Goal: Task Accomplishment & Management: Use online tool/utility

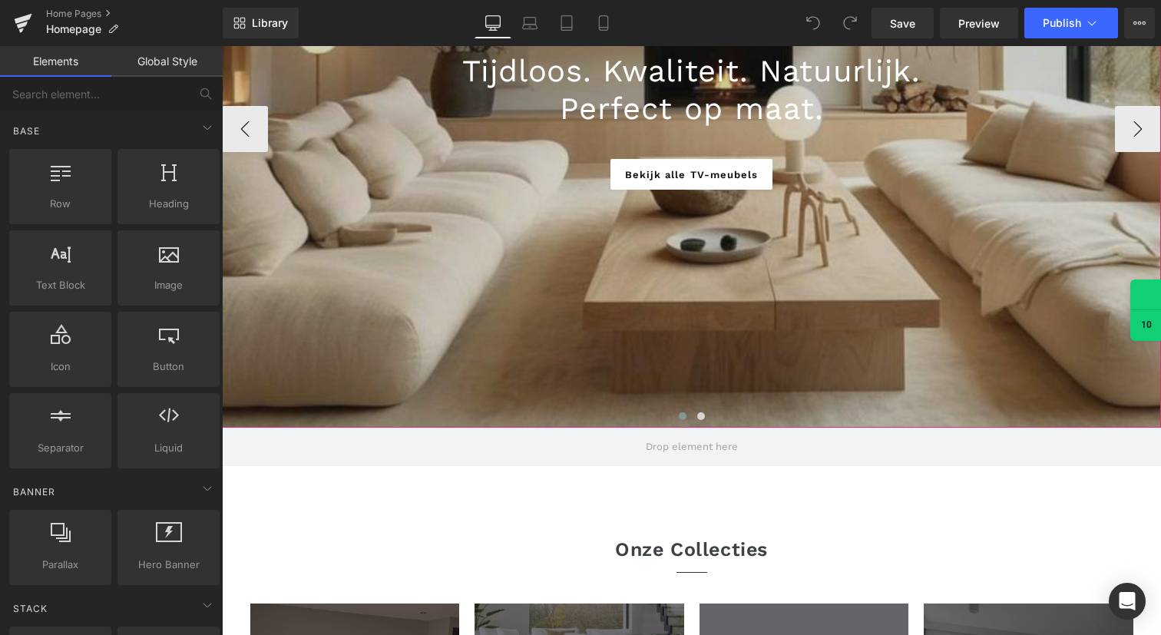
scroll to position [296, 0]
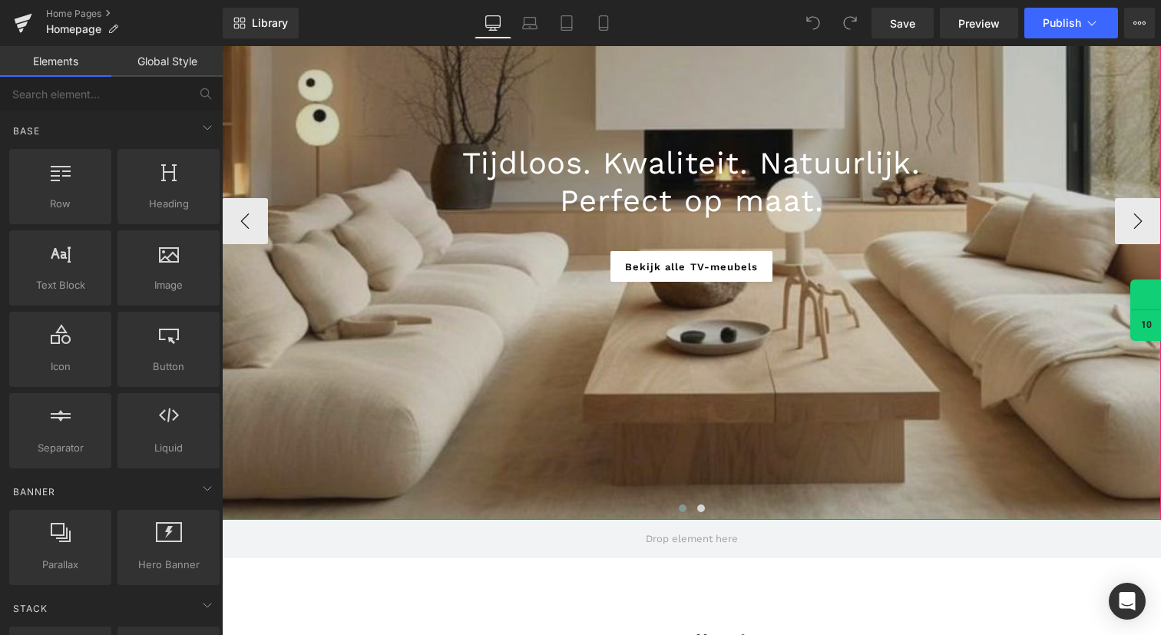
click at [501, 332] on div at bounding box center [691, 220] width 939 height 597
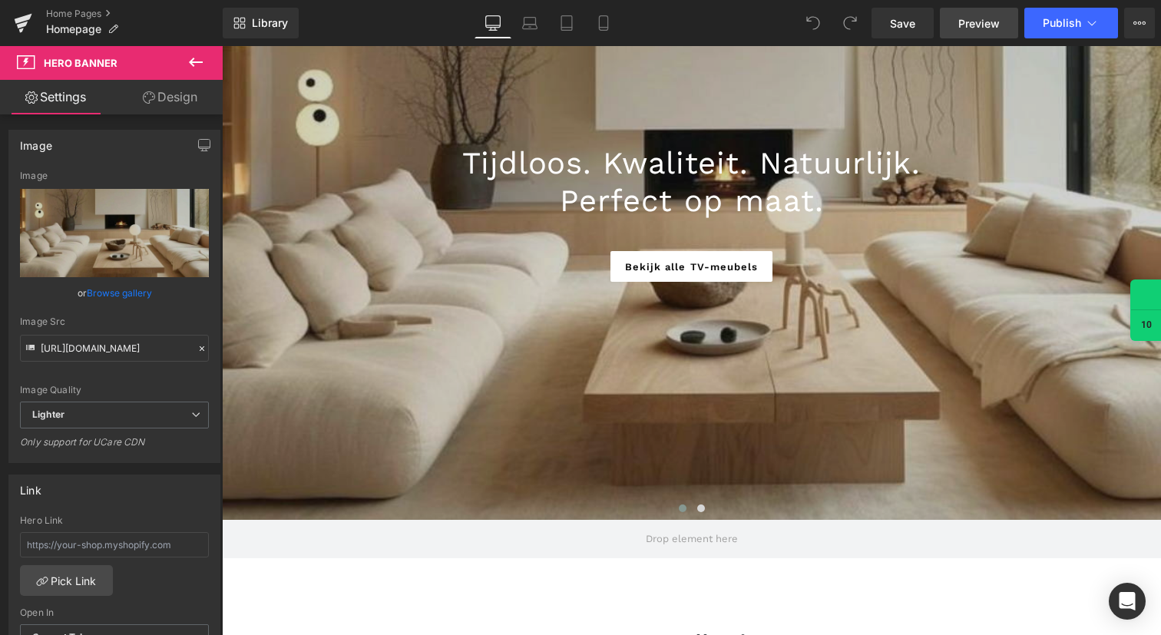
click at [977, 25] on span "Preview" at bounding box center [978, 23] width 41 height 16
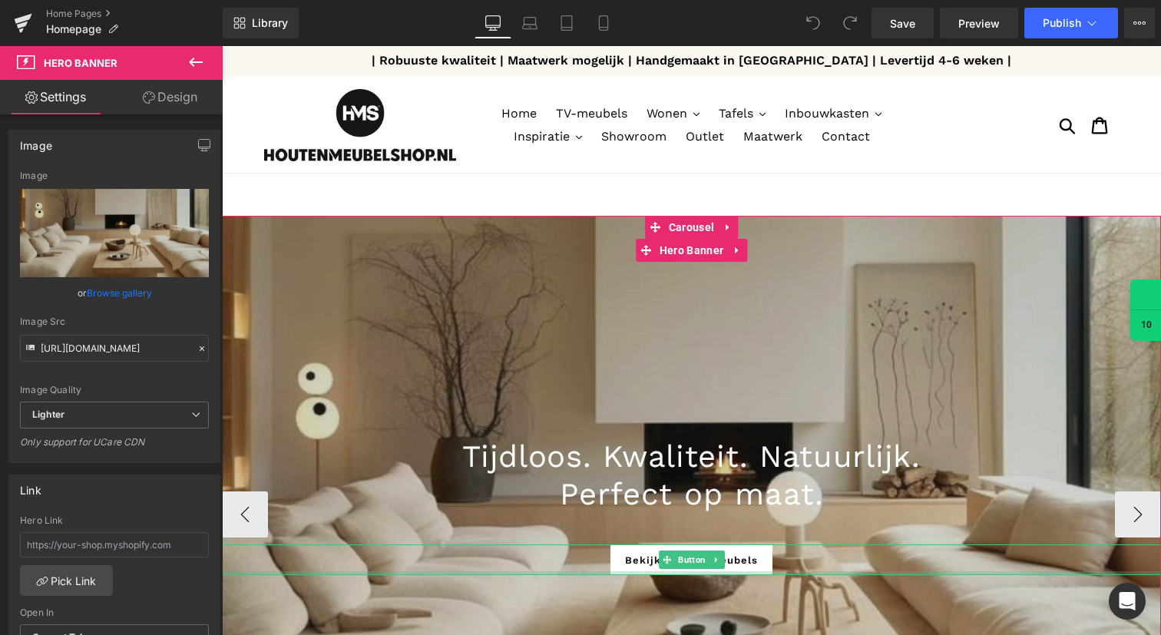
scroll to position [0, 0]
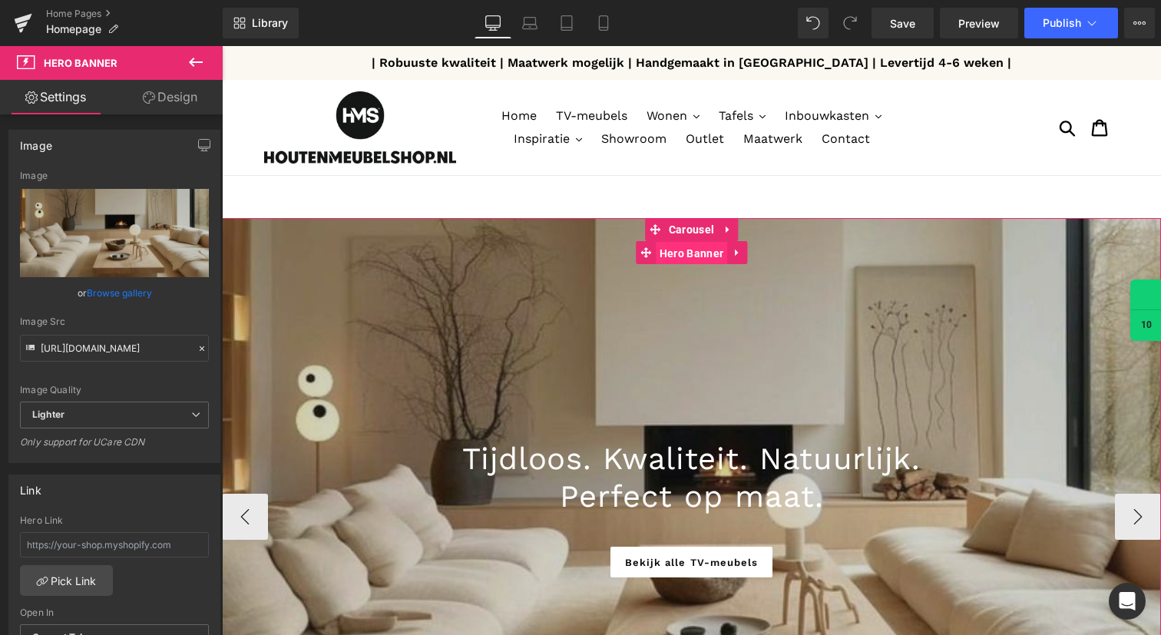
click at [696, 256] on span "Hero Banner" at bounding box center [691, 253] width 71 height 23
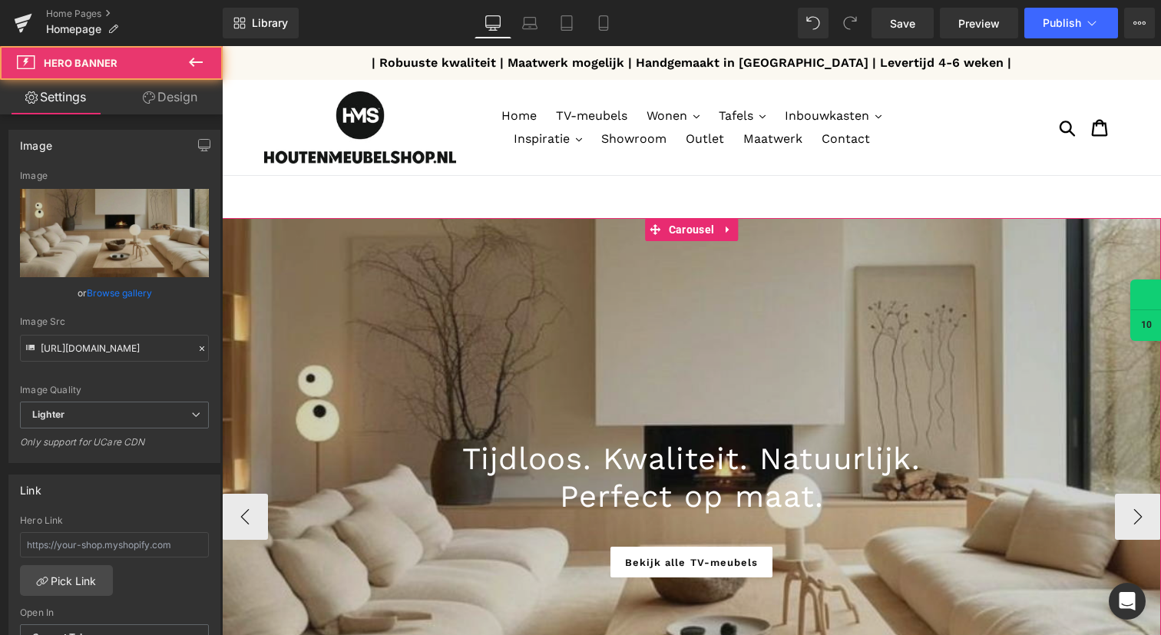
click at [652, 230] on div "Tijdloos. Kwaliteit. Natuurlijk. Heading Perfect op maat. Heading Bekijk alle T…" at bounding box center [691, 516] width 939 height 597
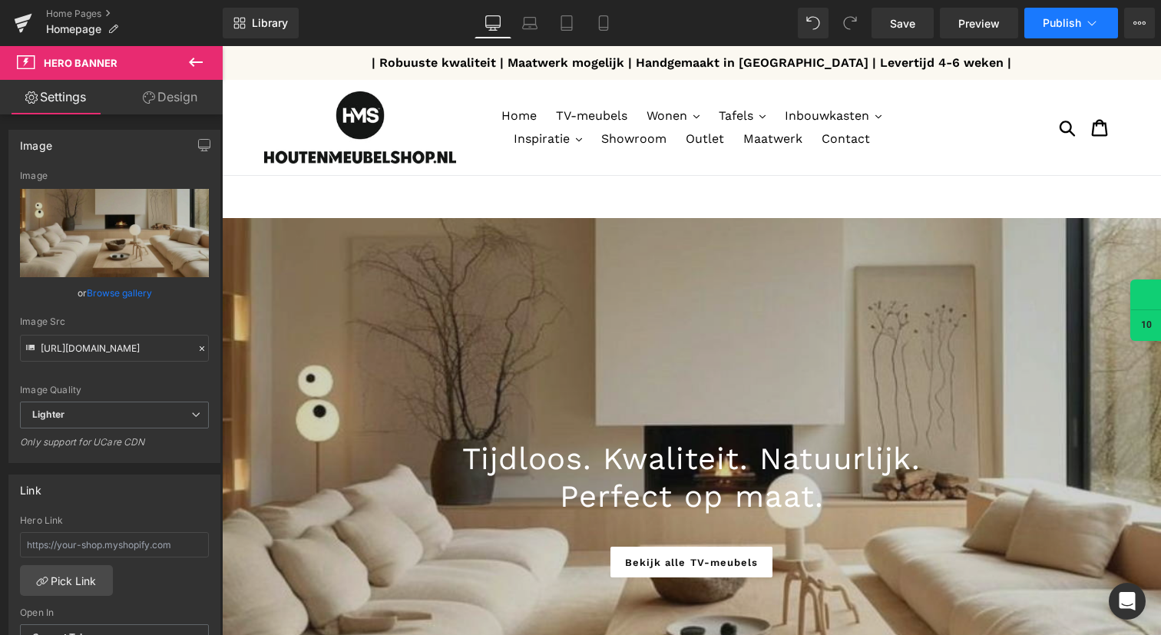
click at [1042, 35] on button "Publish" at bounding box center [1071, 23] width 94 height 31
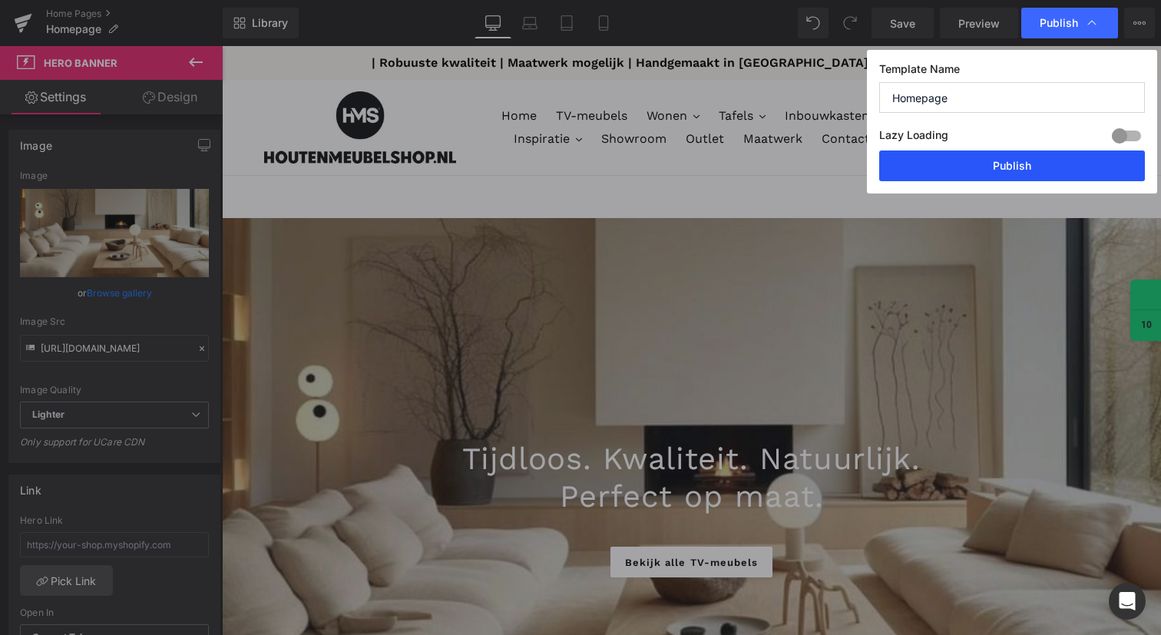
click at [944, 168] on button "Publish" at bounding box center [1012, 165] width 266 height 31
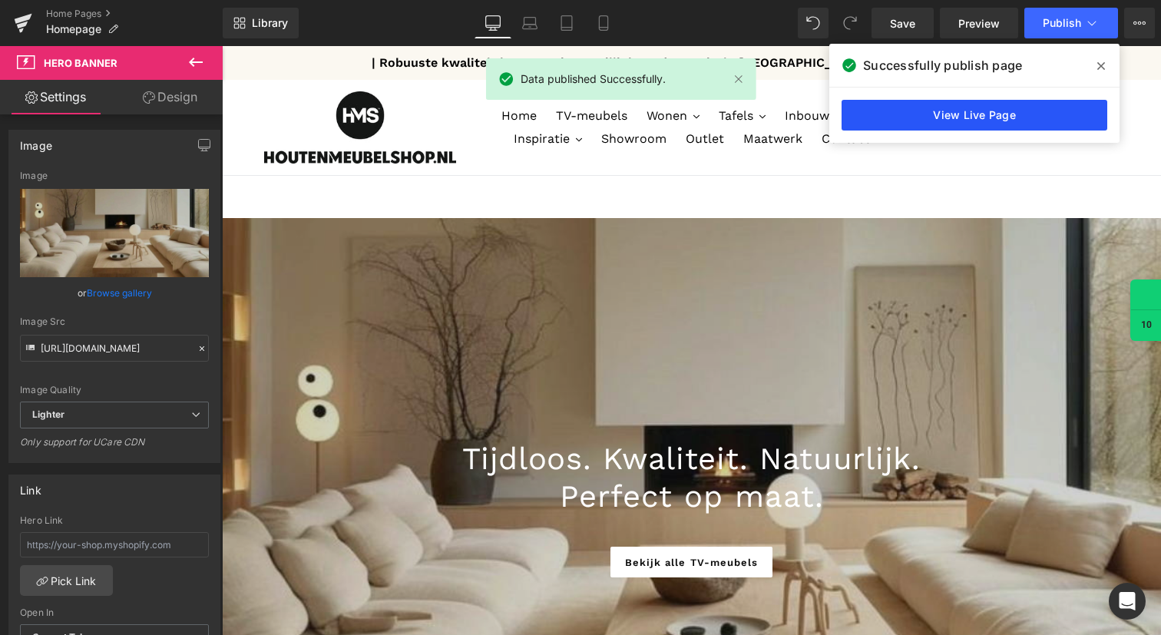
click at [960, 121] on link "View Live Page" at bounding box center [975, 115] width 266 height 31
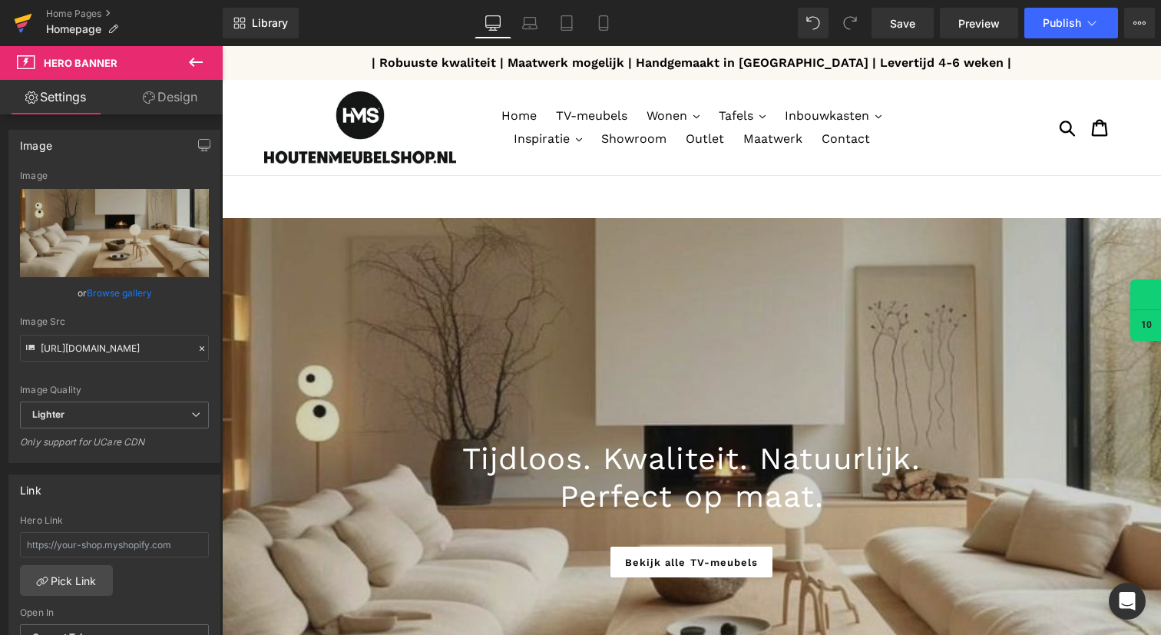
click at [27, 19] on icon at bounding box center [24, 19] width 18 height 10
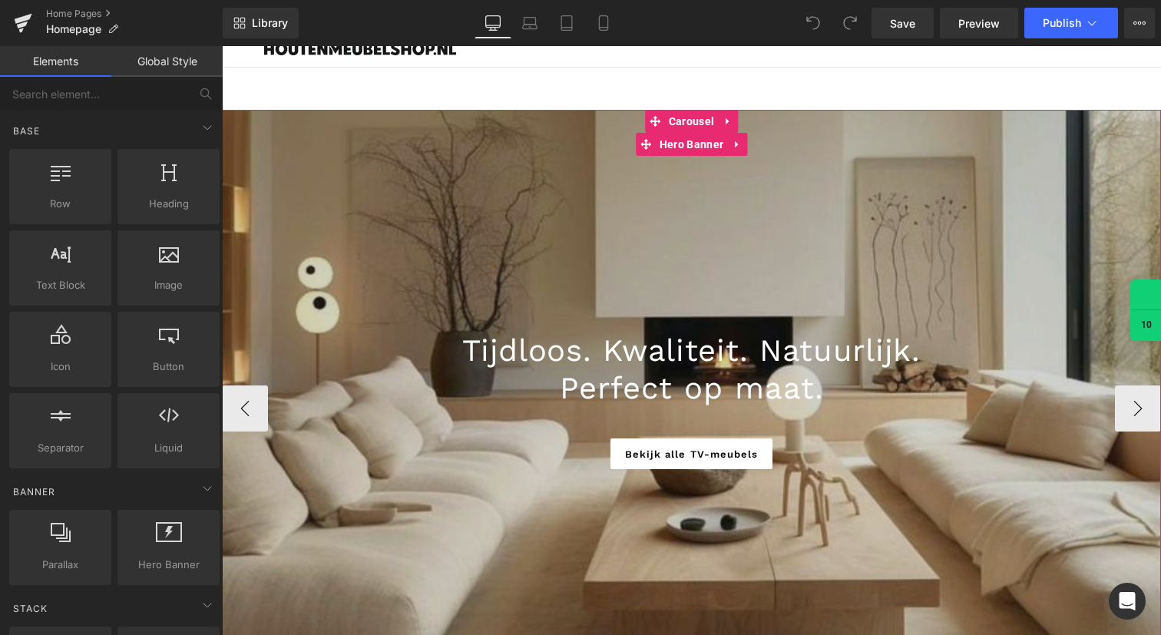
scroll to position [123, 0]
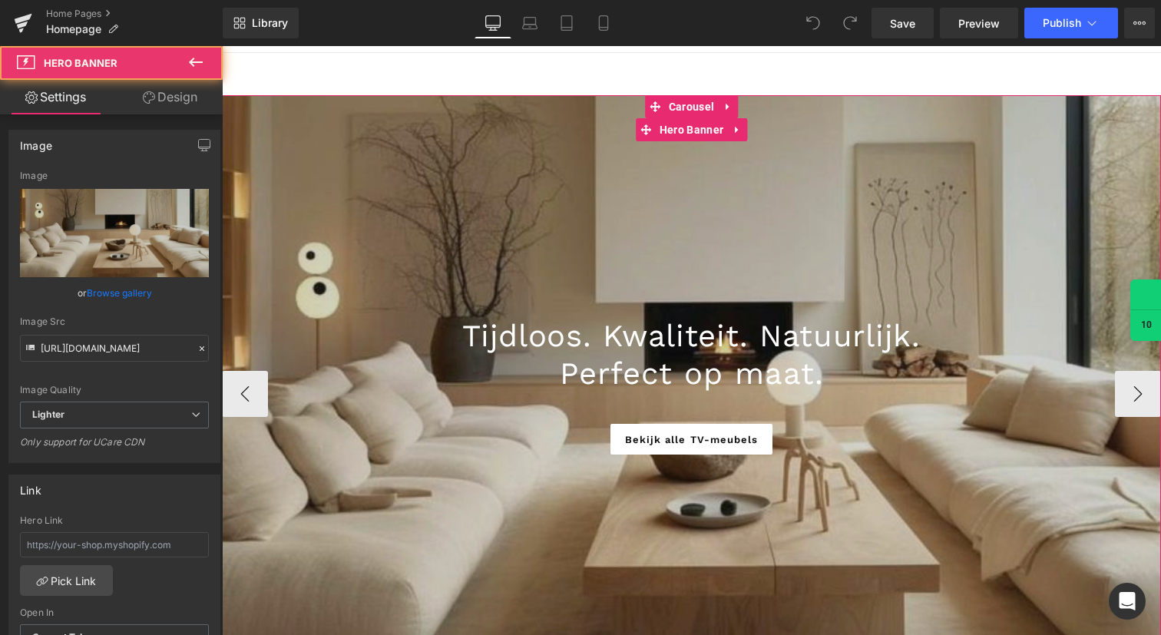
click at [528, 209] on div at bounding box center [691, 393] width 939 height 597
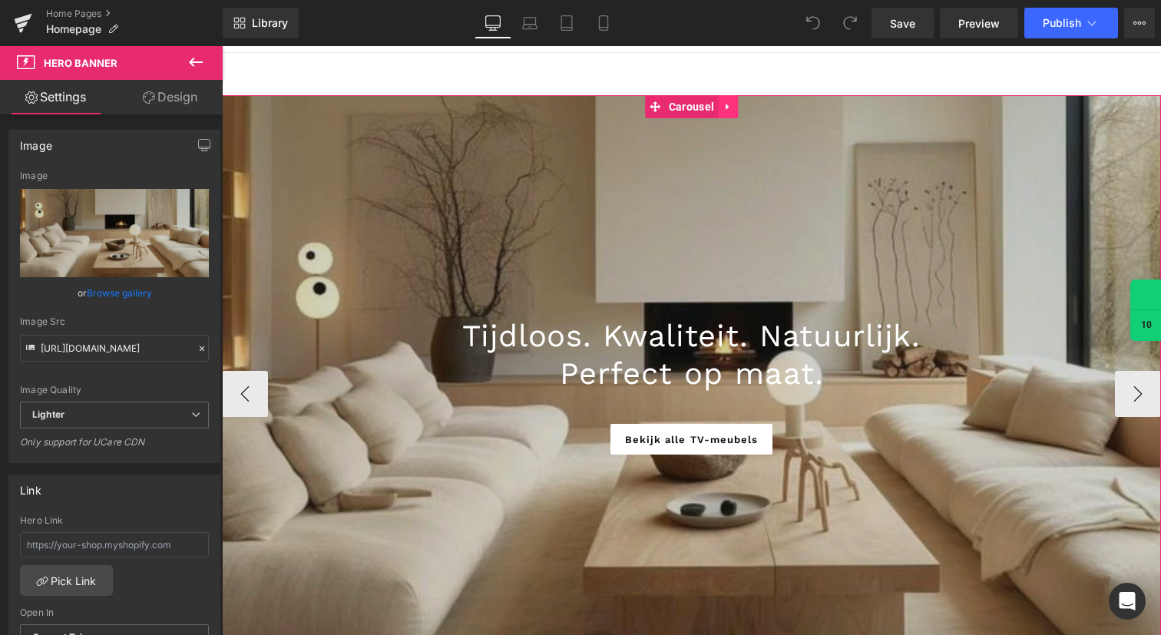
click at [728, 105] on icon at bounding box center [728, 107] width 11 height 12
click at [713, 106] on icon at bounding box center [718, 106] width 11 height 11
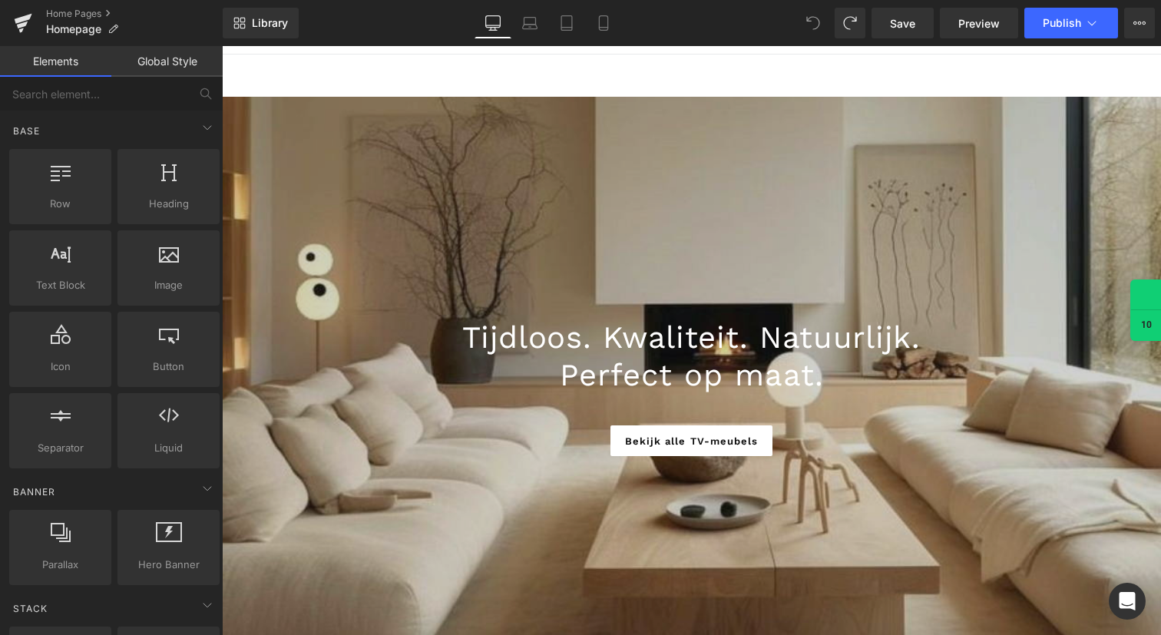
scroll to position [0, 0]
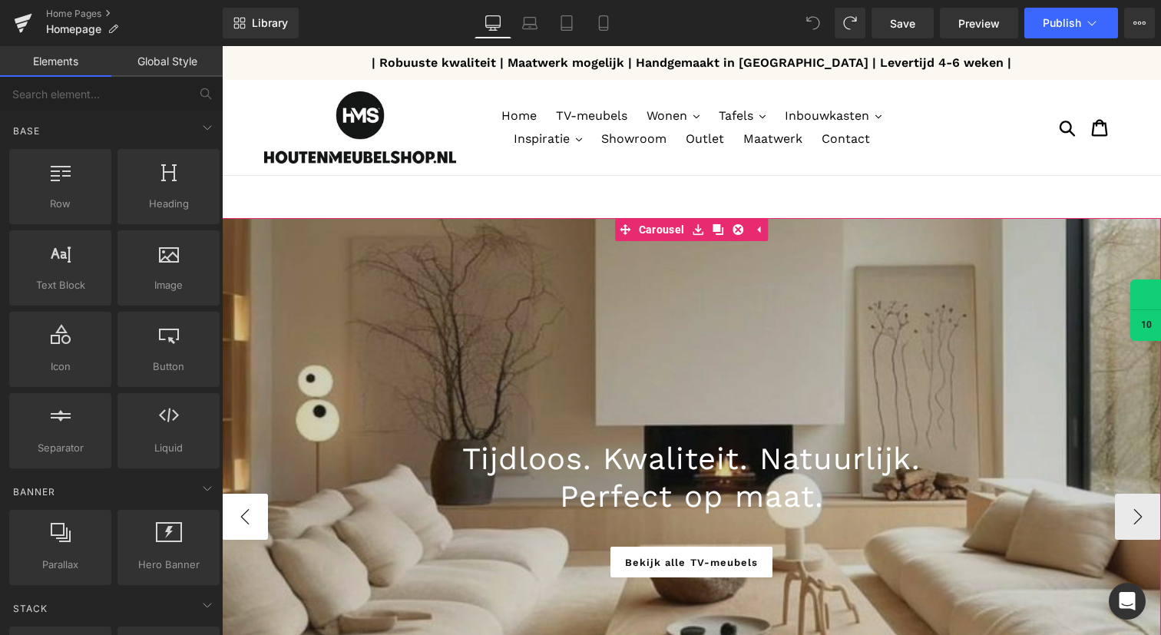
click at [240, 523] on button "‹" at bounding box center [245, 517] width 46 height 46
click at [1143, 530] on button "›" at bounding box center [1138, 517] width 46 height 46
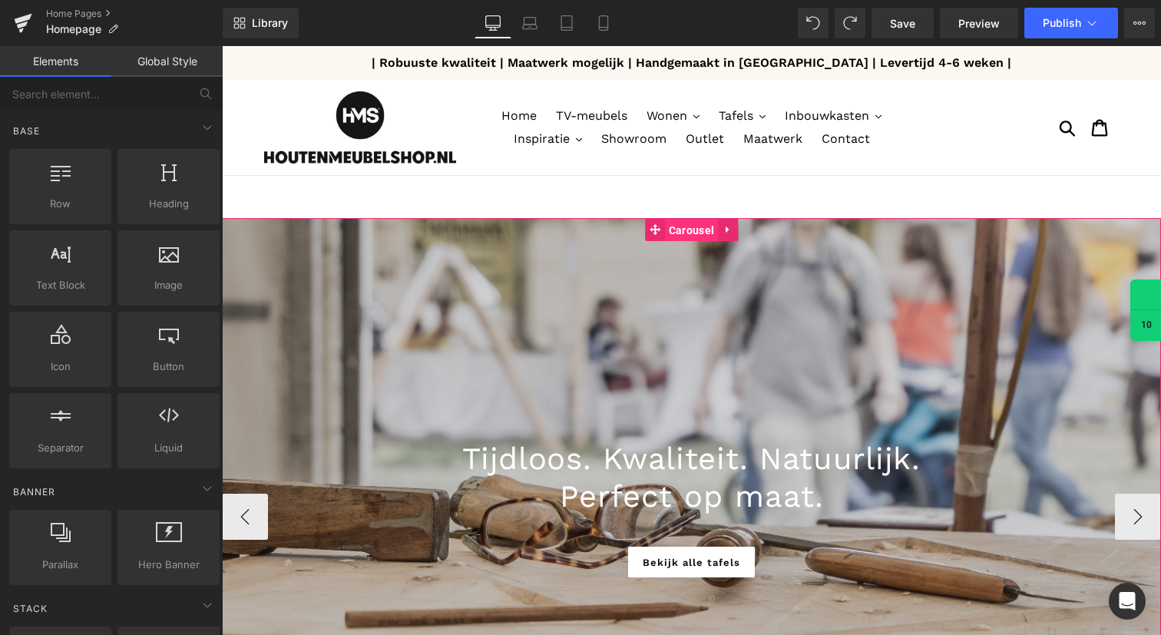
click at [657, 231] on link "Carousel" at bounding box center [681, 229] width 73 height 23
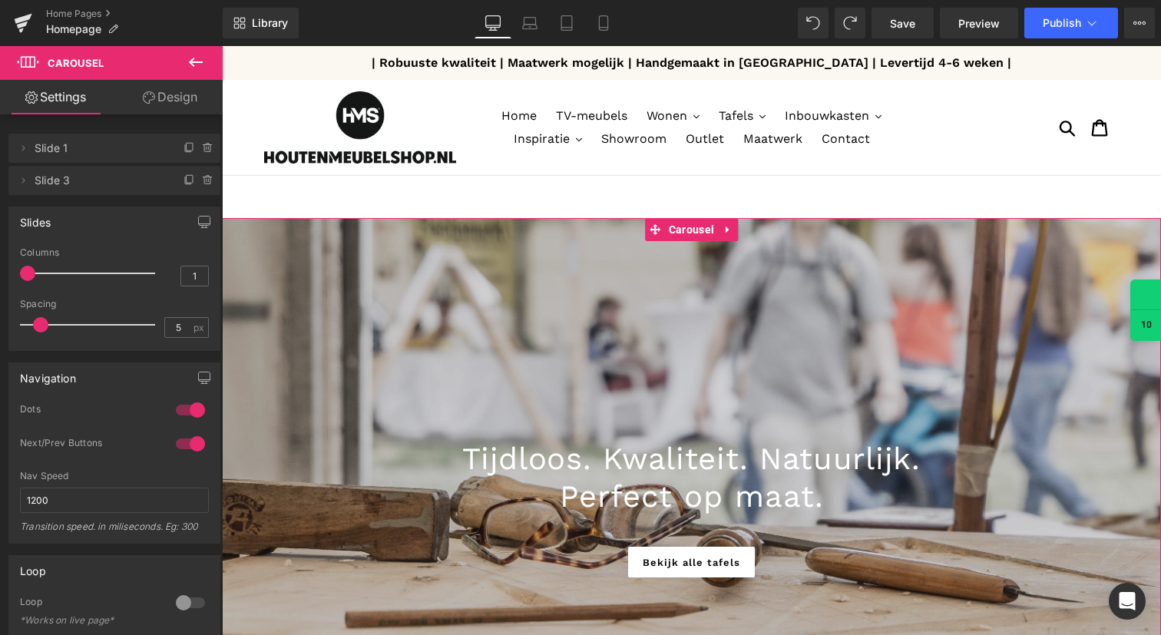
click at [173, 97] on link "Design" at bounding box center [169, 97] width 111 height 35
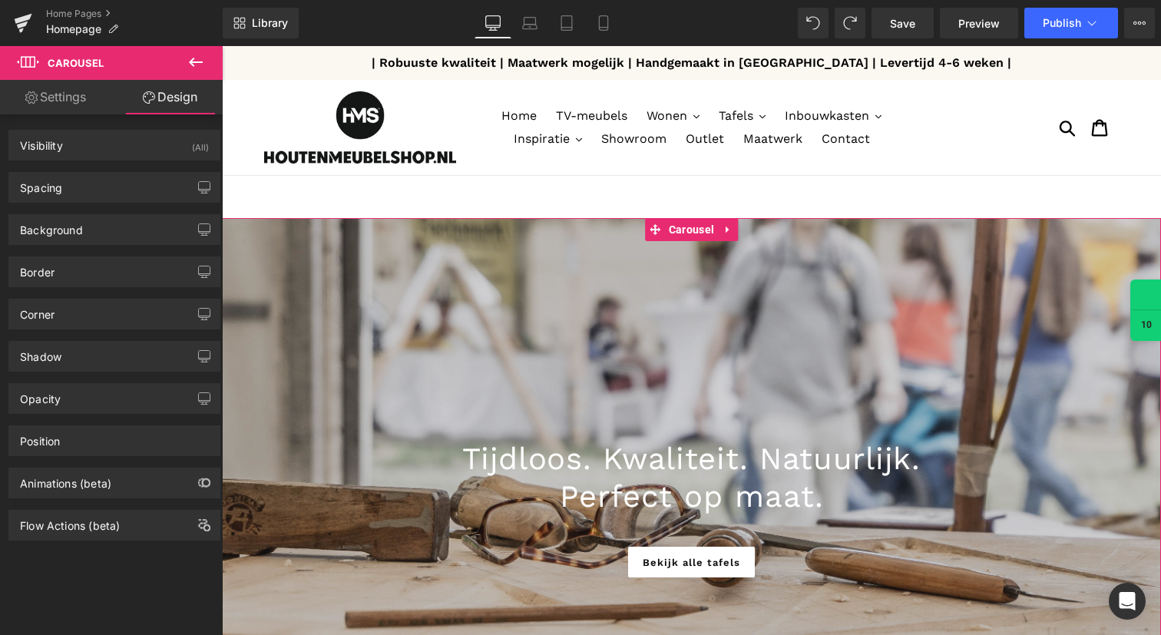
click at [42, 101] on link "Settings" at bounding box center [55, 97] width 111 height 35
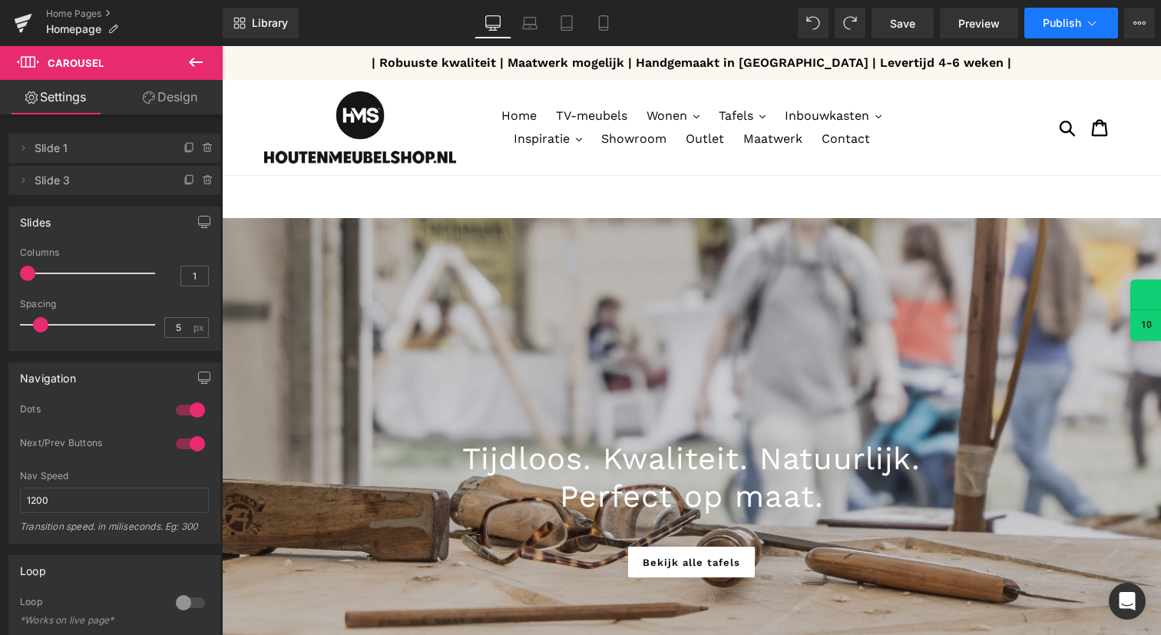
click at [1068, 34] on button "Publish" at bounding box center [1071, 23] width 94 height 31
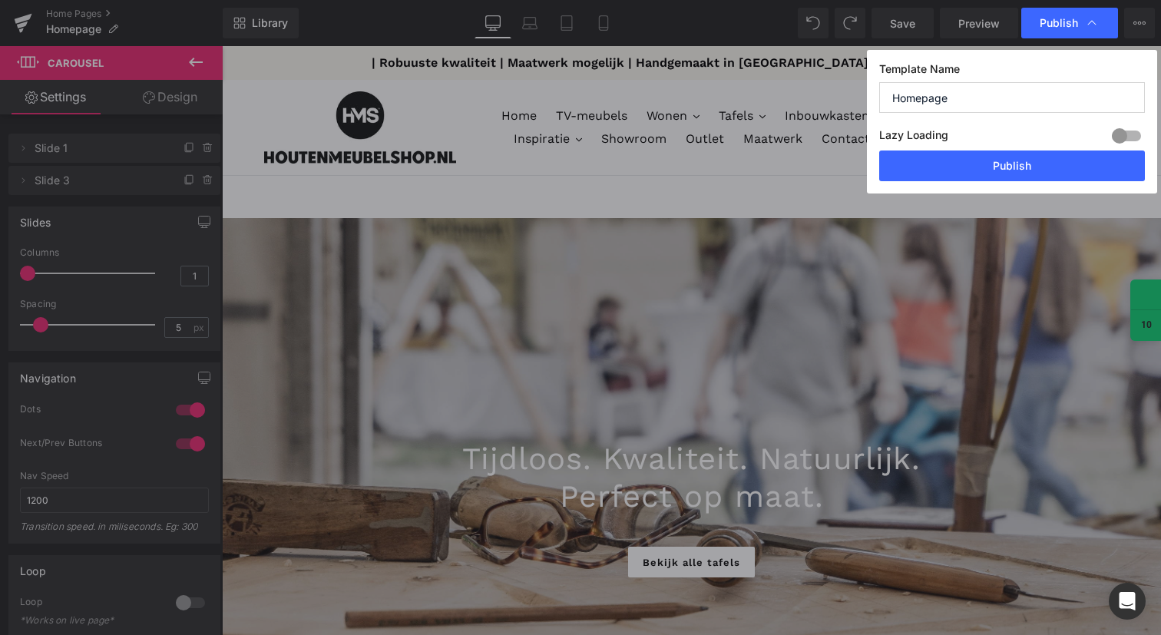
click at [978, 147] on div "Lazy Loading Build Upgrade plan to unlock" at bounding box center [1012, 137] width 266 height 25
click at [976, 167] on button "Publish" at bounding box center [1012, 165] width 266 height 31
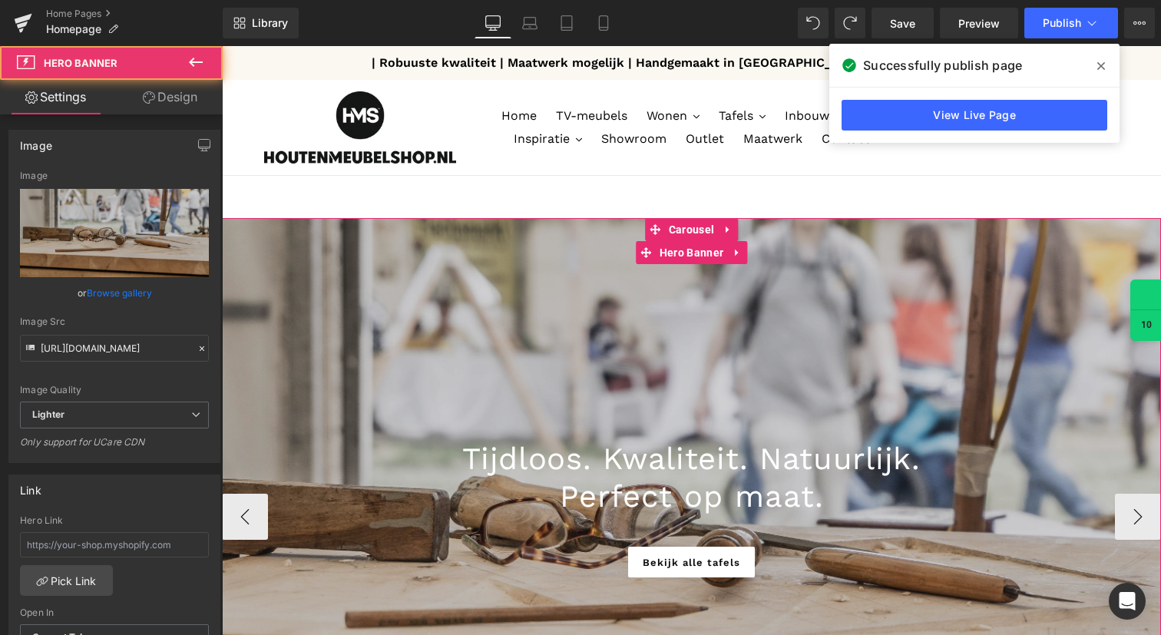
click at [407, 240] on div at bounding box center [691, 516] width 939 height 597
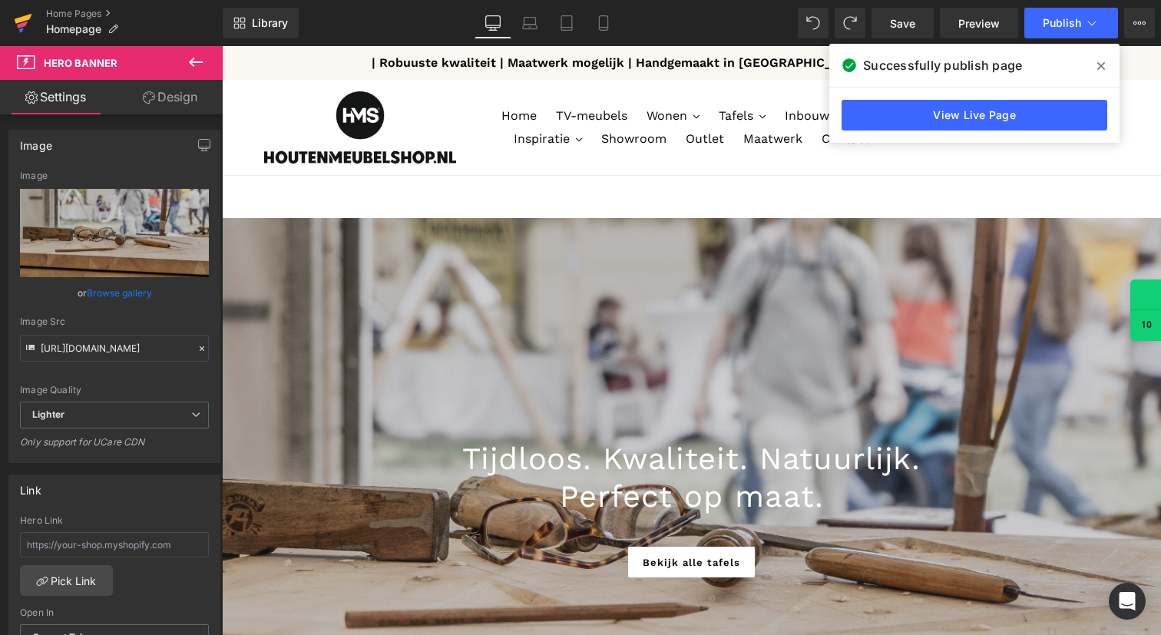
click at [20, 18] on icon at bounding box center [24, 19] width 18 height 10
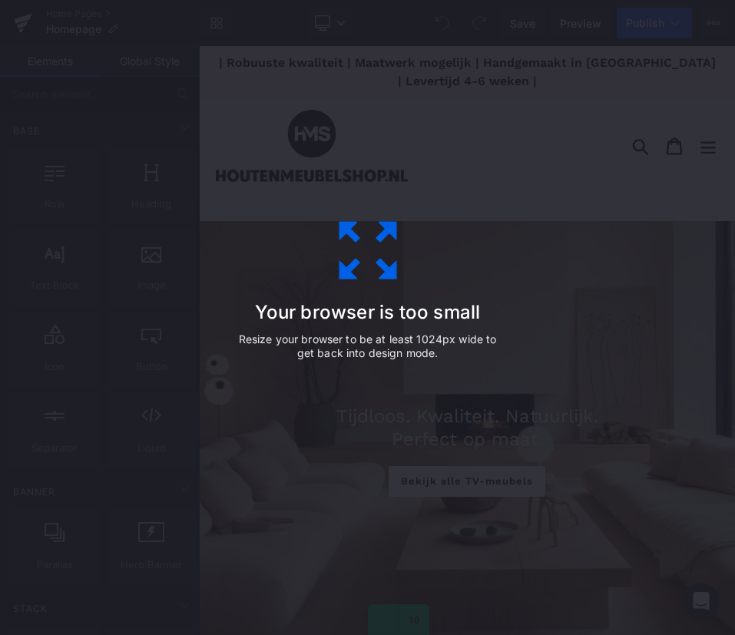
click at [638, 246] on div "Your browser is too small Resize your browser to be at least 1024px wide to get…" at bounding box center [367, 317] width 735 height 635
click at [343, 253] on icon at bounding box center [367, 250] width 77 height 77
click at [643, 293] on div "Your browser is too small Resize your browser to be at least 1024px wide to get…" at bounding box center [367, 317] width 735 height 635
click at [380, 264] on icon at bounding box center [368, 250] width 58 height 58
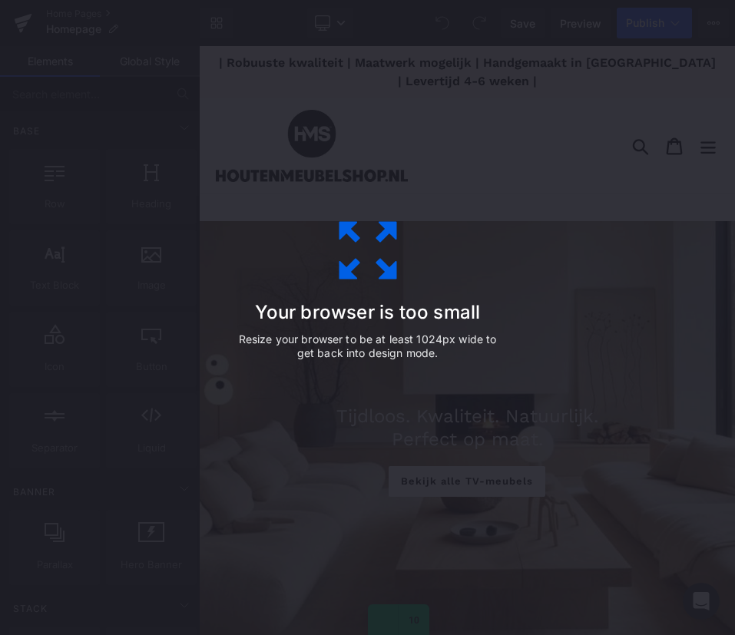
click at [640, 157] on div "Your browser is too small Resize your browser to be at least 1024px wide to get…" at bounding box center [367, 317] width 735 height 635
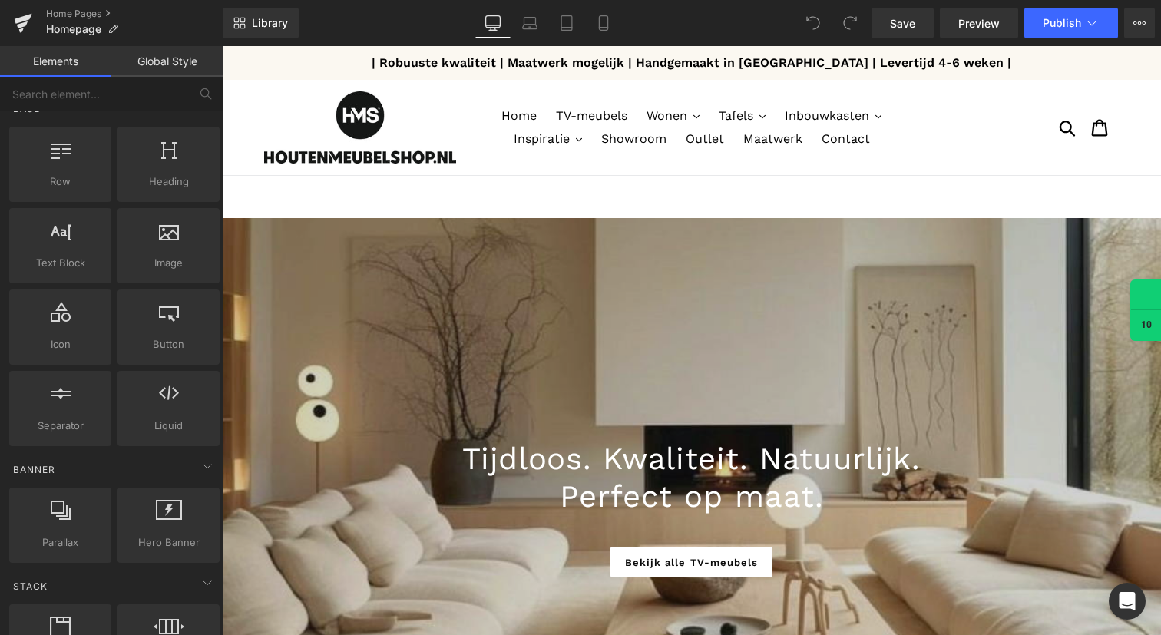
scroll to position [30, 0]
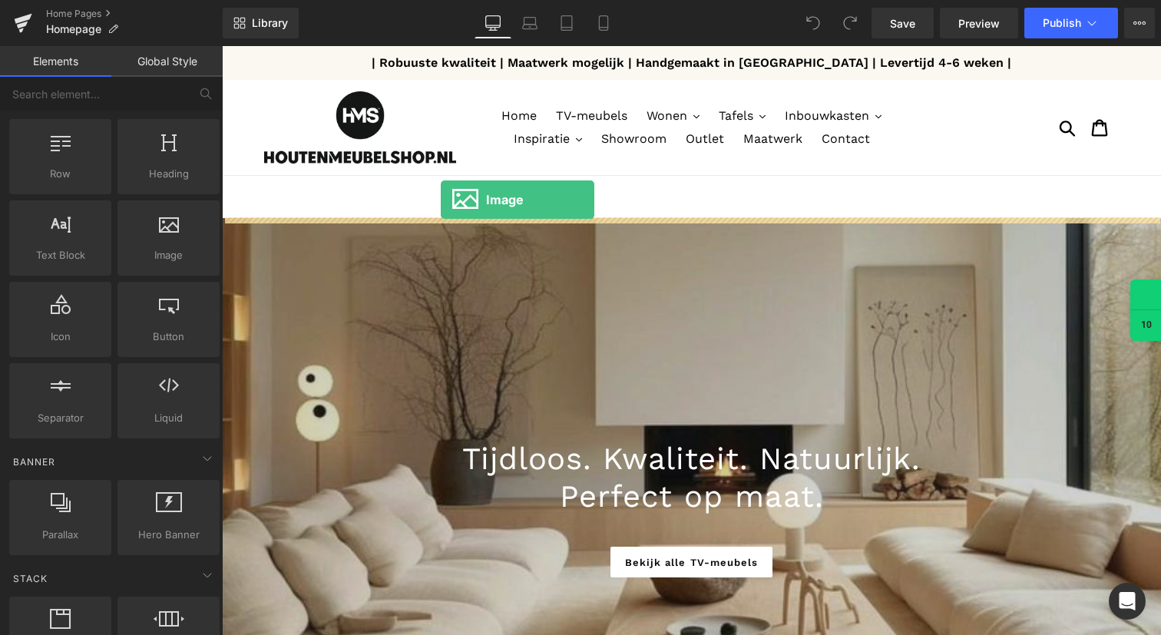
drag, startPoint x: 392, startPoint y: 289, endPoint x: 441, endPoint y: 200, distance: 102.0
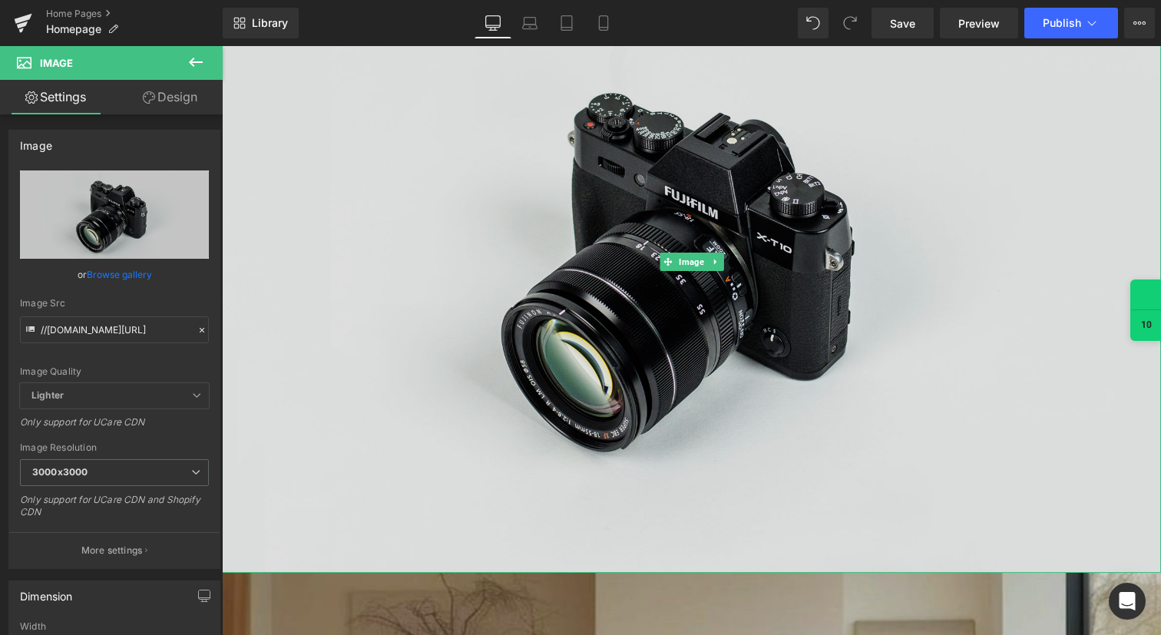
scroll to position [279, 0]
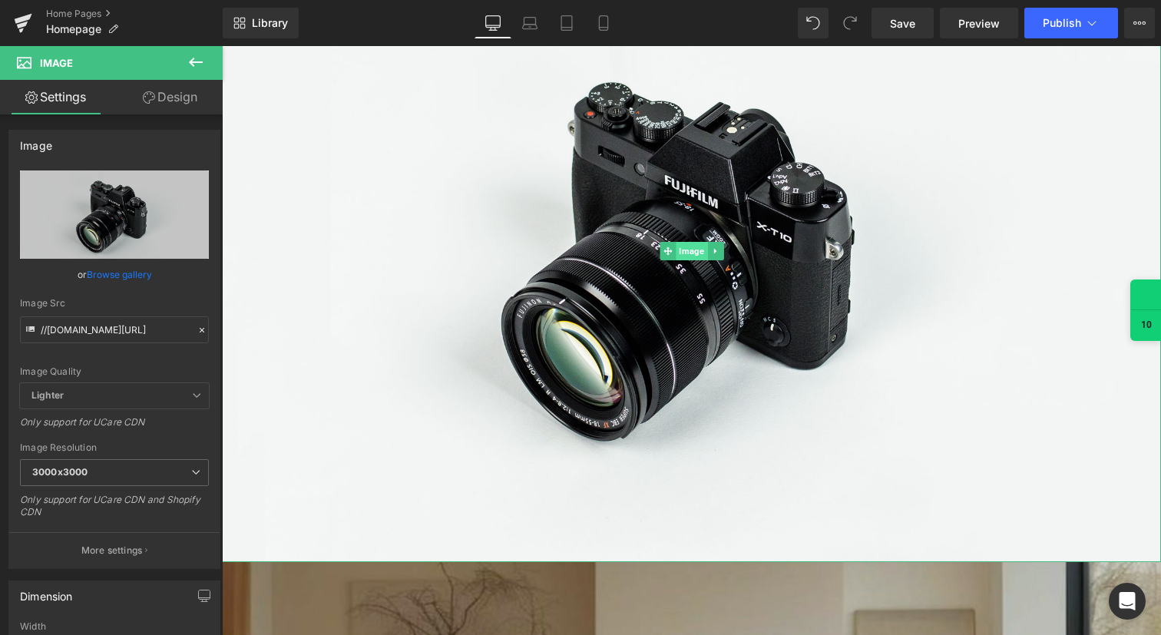
click at [699, 247] on span "Image" at bounding box center [691, 251] width 31 height 18
click at [114, 271] on link "Browse gallery" at bounding box center [119, 274] width 65 height 27
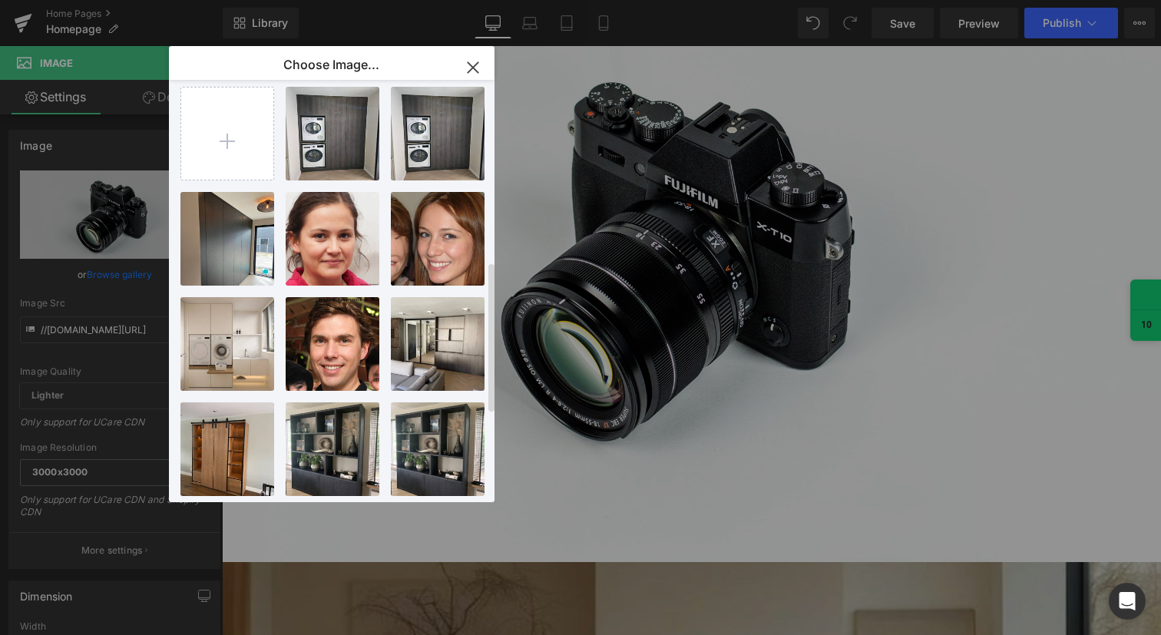
scroll to position [0, 0]
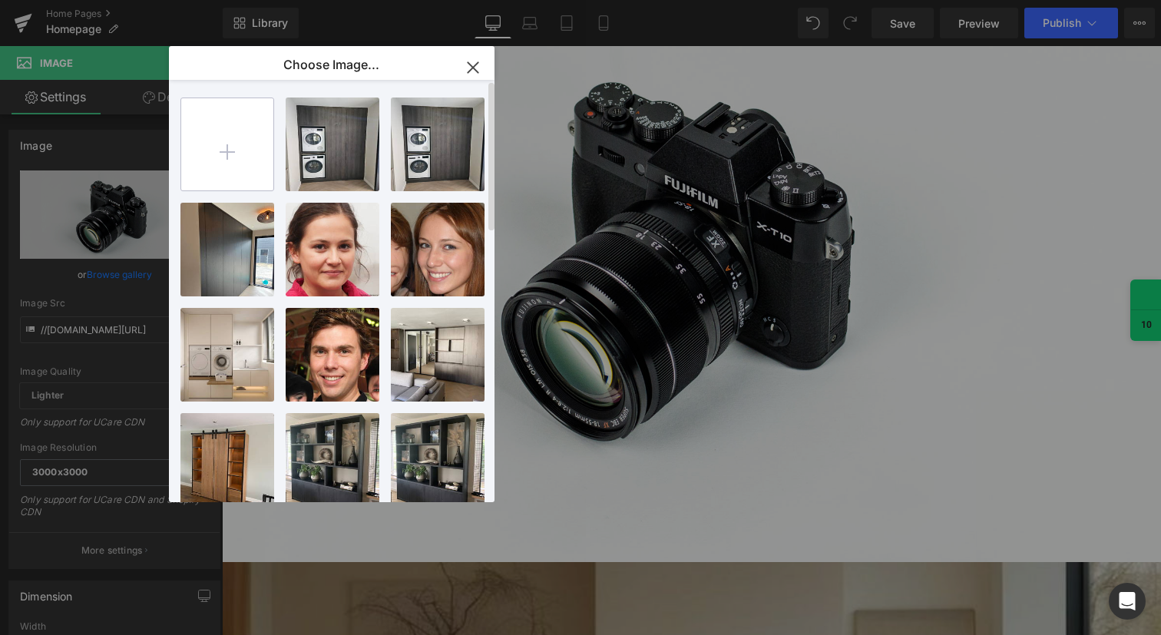
click at [228, 154] on input "file" at bounding box center [227, 144] width 92 height 92
click at [471, 71] on icon "button" at bounding box center [473, 67] width 25 height 25
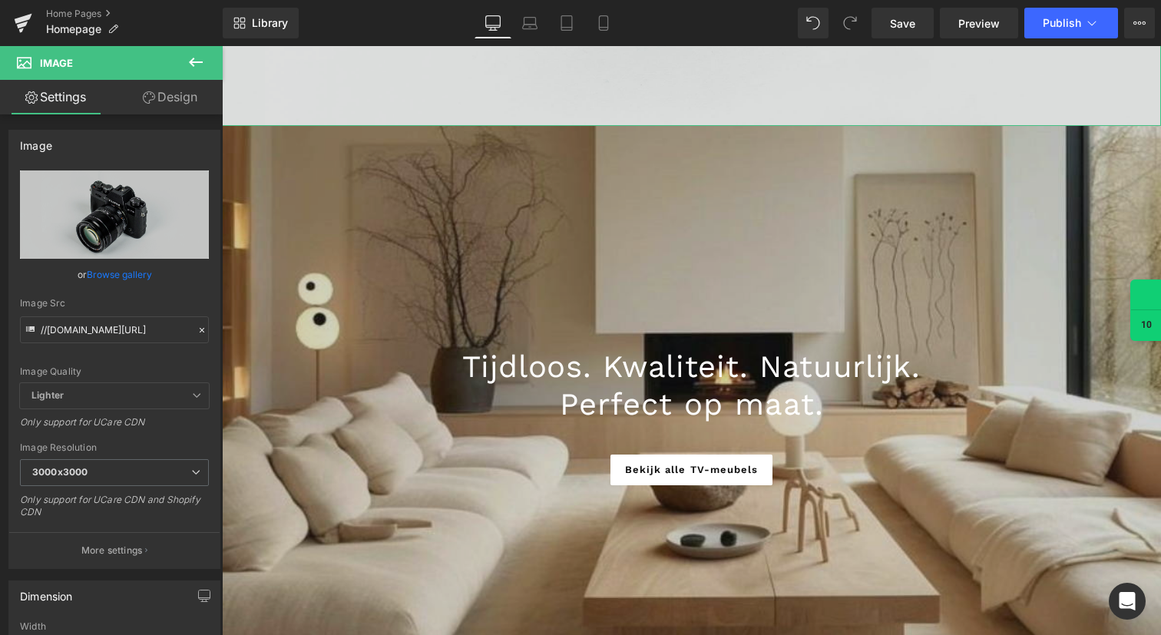
scroll to position [756, 0]
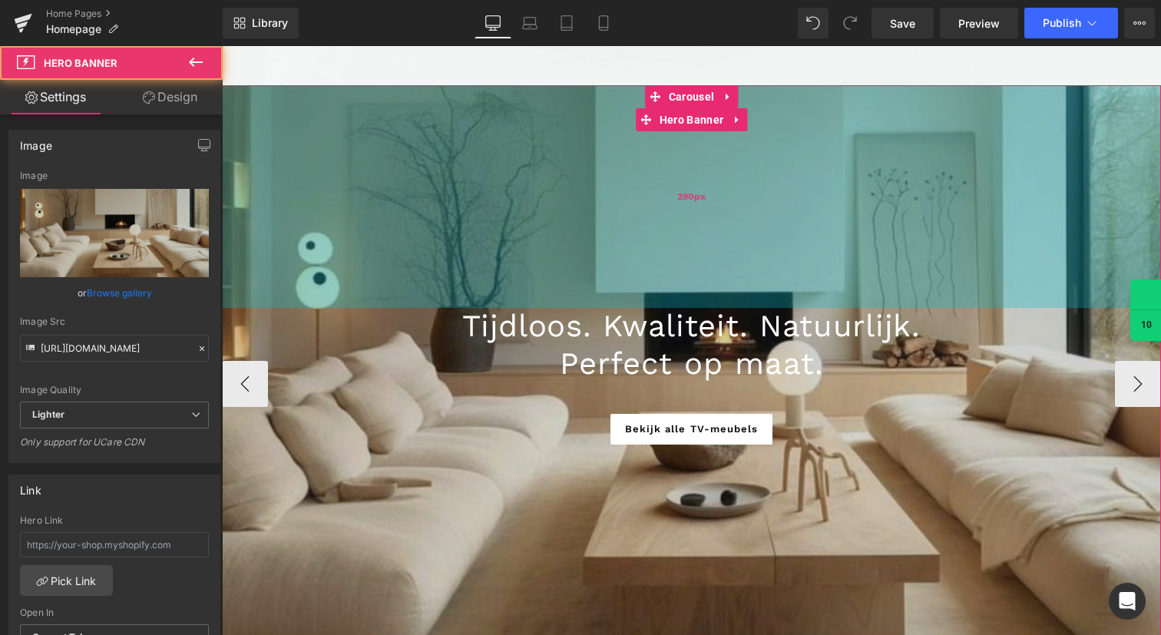
click at [596, 203] on div "290px" at bounding box center [691, 196] width 939 height 223
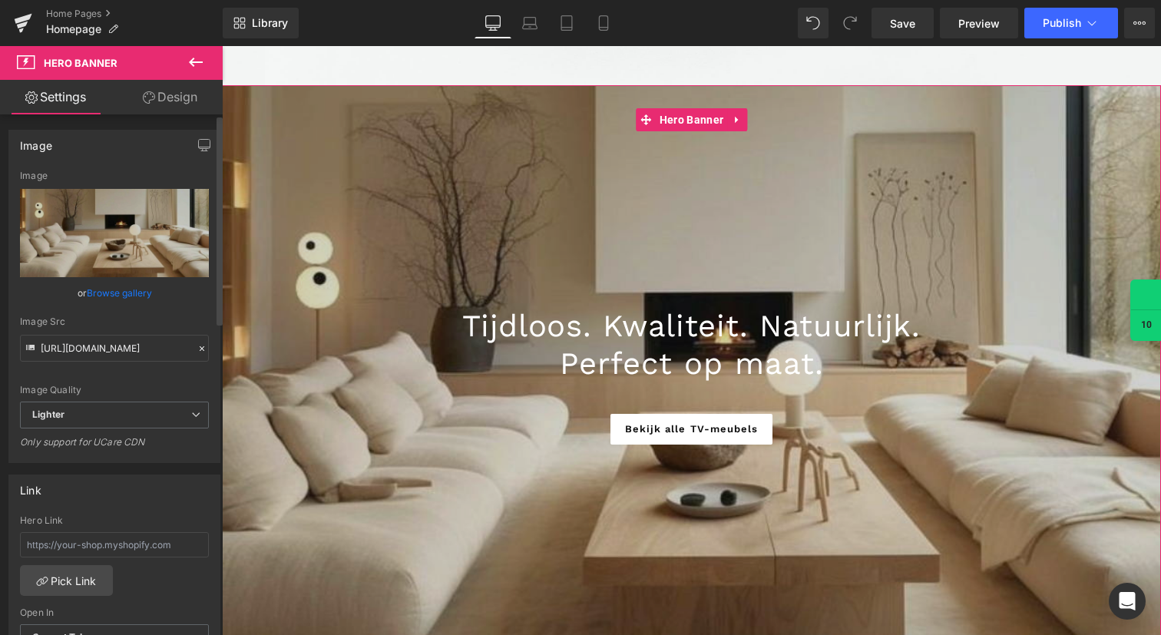
click at [107, 289] on link "Browse gallery" at bounding box center [119, 292] width 65 height 27
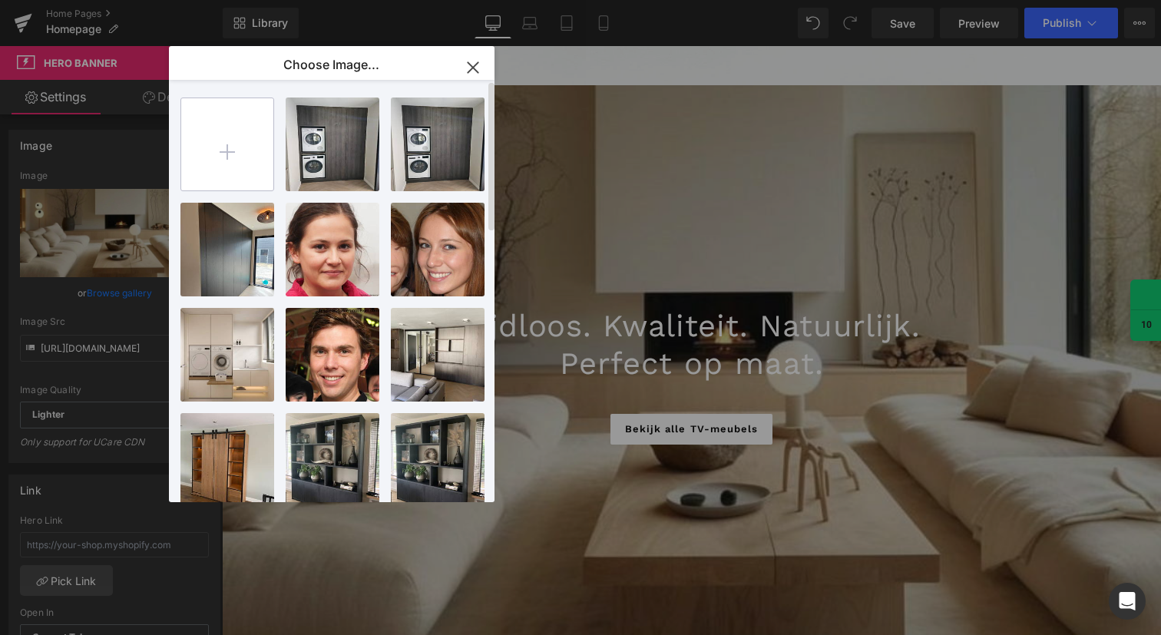
click at [234, 140] on input "file" at bounding box center [227, 144] width 92 height 92
click at [475, 67] on icon "button" at bounding box center [473, 67] width 25 height 25
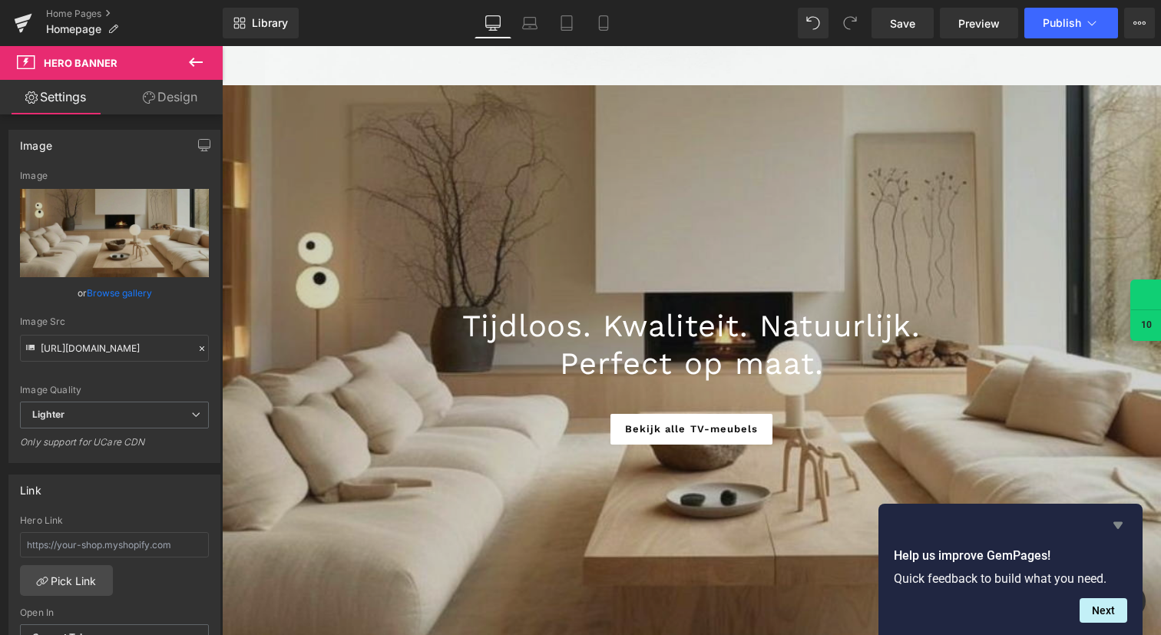
click at [1118, 531] on icon "Hide survey" at bounding box center [1118, 525] width 18 height 18
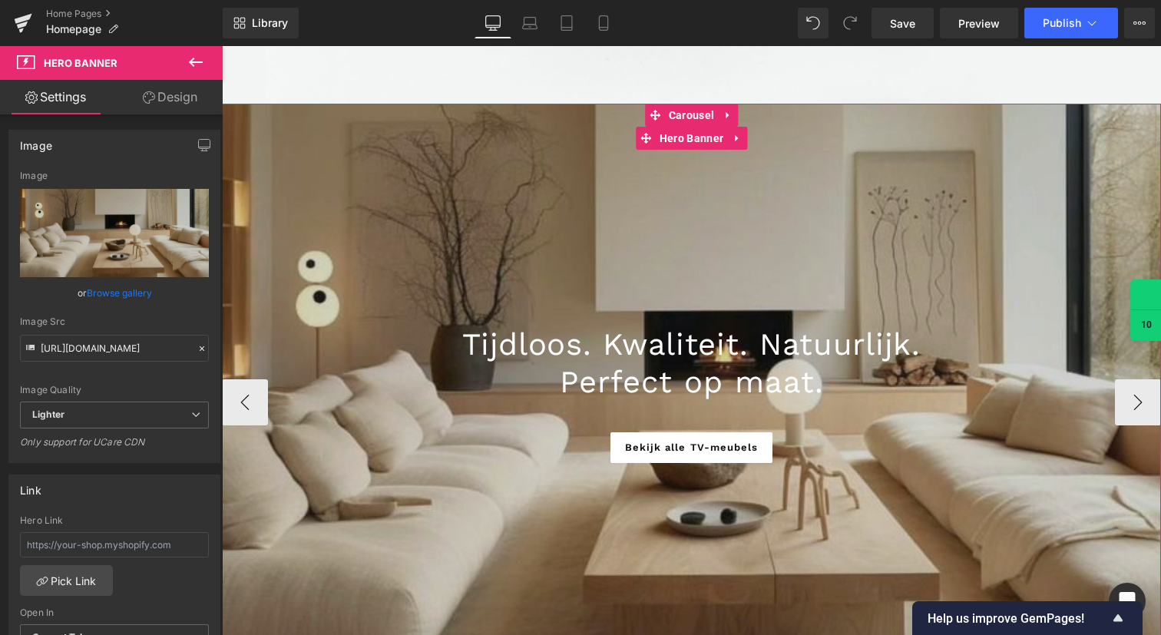
scroll to position [736, 0]
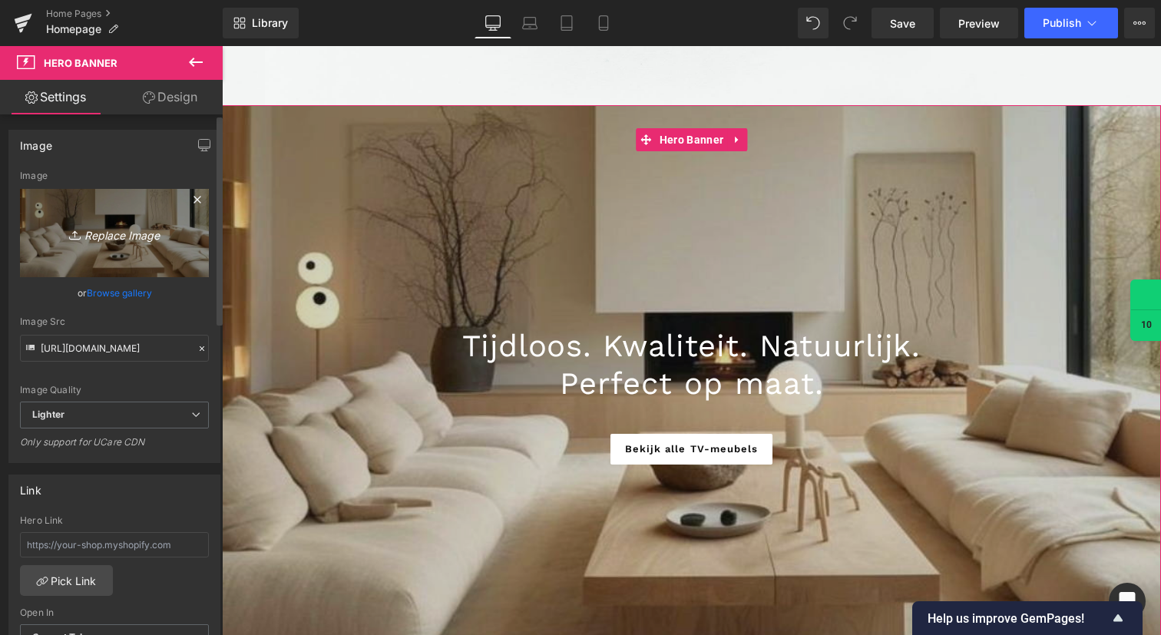
click at [132, 263] on link "Replace Image" at bounding box center [114, 233] width 189 height 88
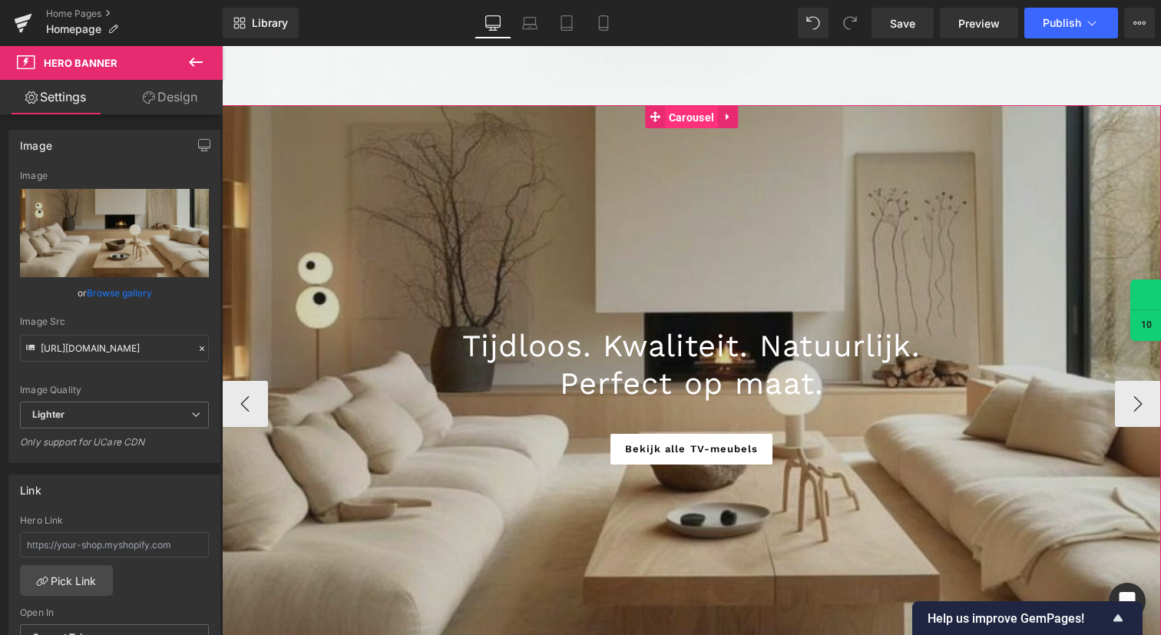
click at [685, 120] on span "Carousel" at bounding box center [691, 117] width 53 height 23
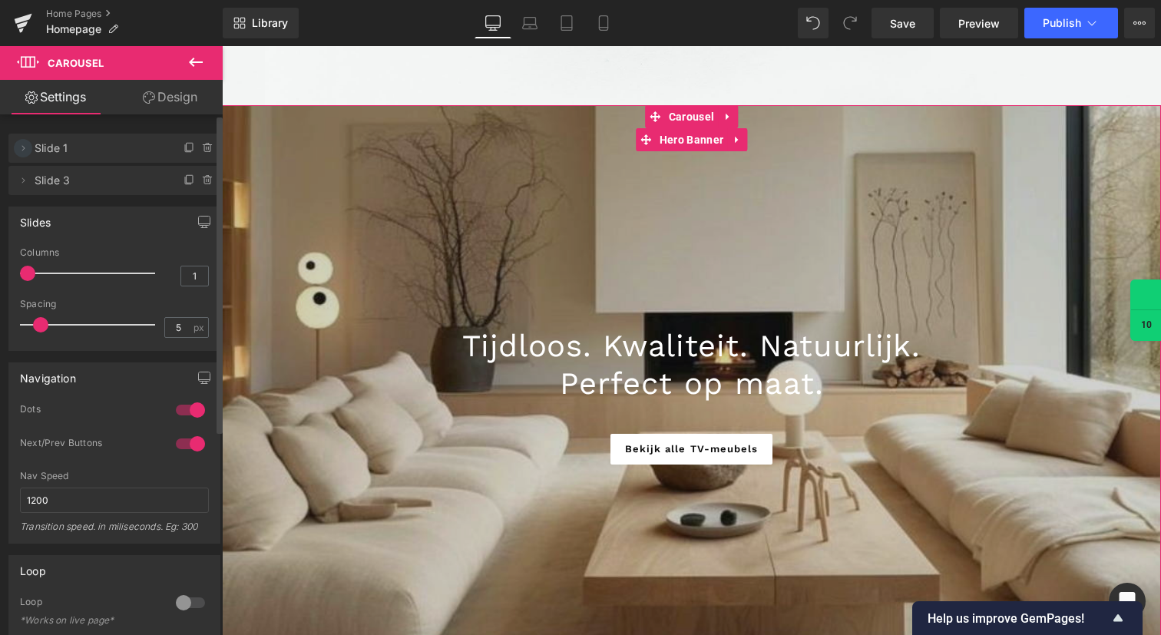
click at [21, 147] on icon at bounding box center [23, 148] width 12 height 12
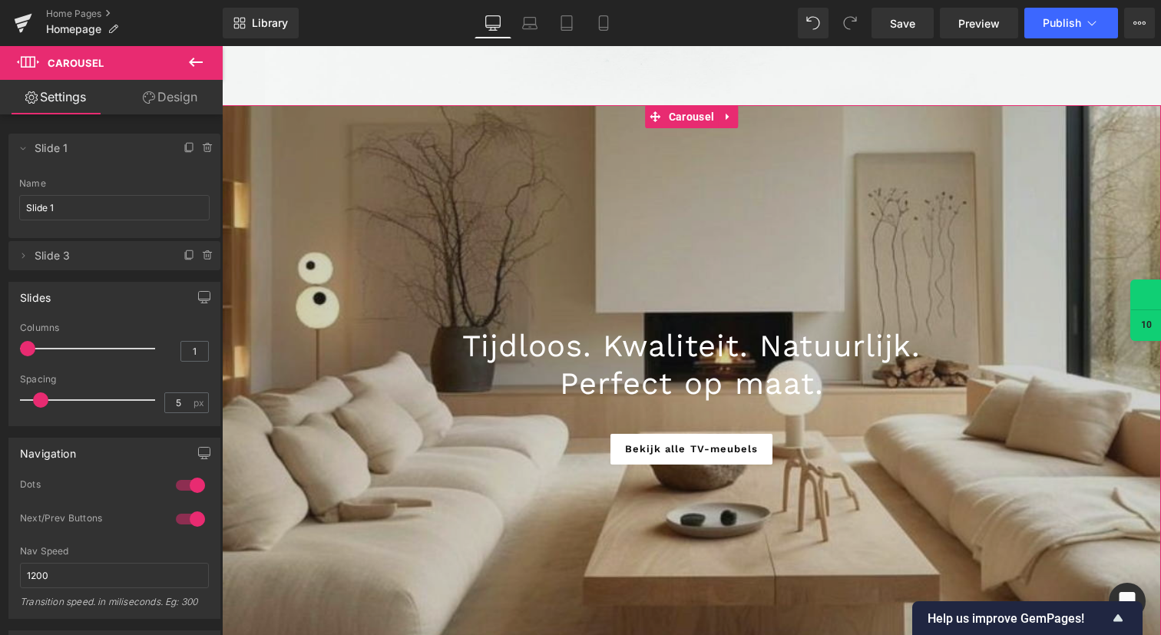
click at [179, 96] on link "Design" at bounding box center [169, 97] width 111 height 35
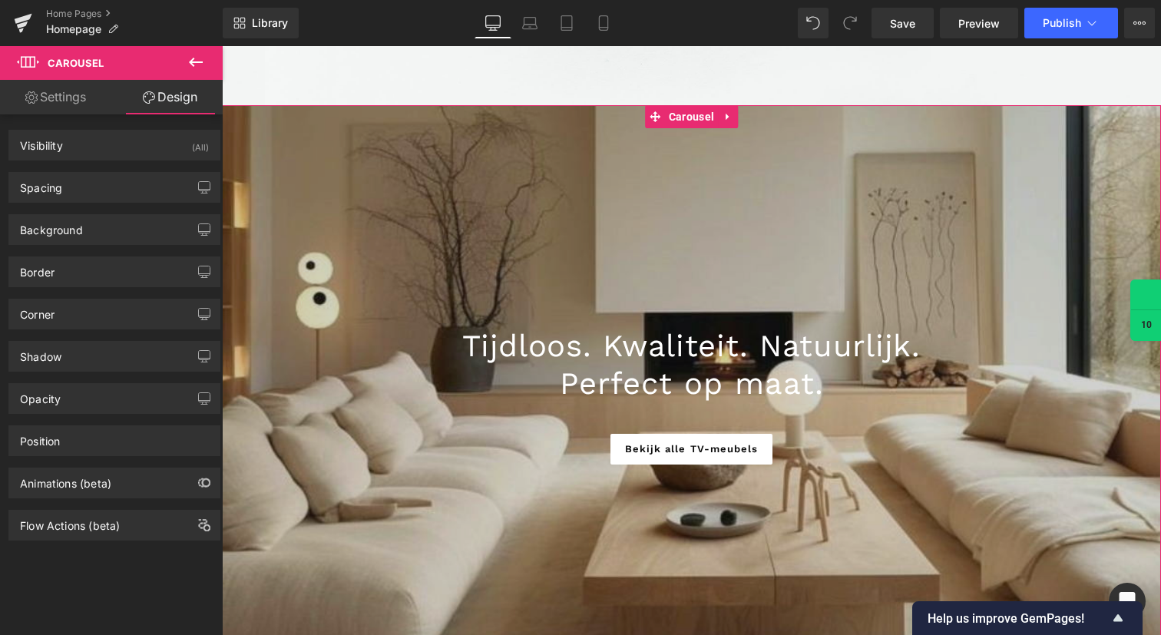
click at [71, 100] on link "Settings" at bounding box center [55, 97] width 111 height 35
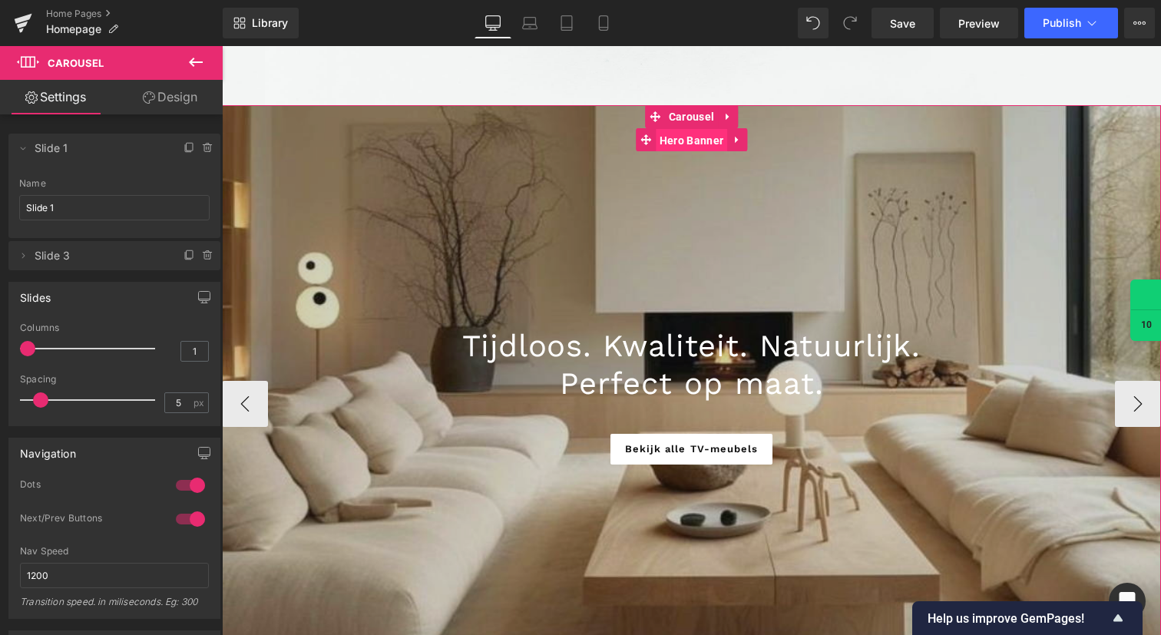
click at [690, 139] on span "Hero Banner" at bounding box center [691, 140] width 71 height 23
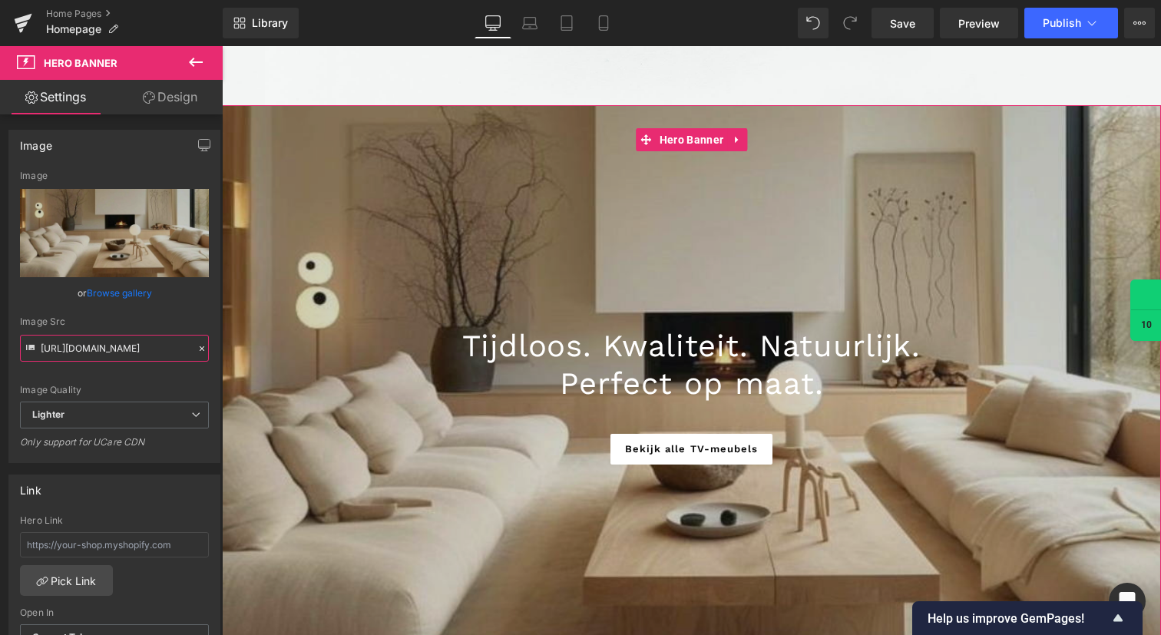
click at [78, 352] on input "[URL][DOMAIN_NAME]" at bounding box center [114, 348] width 189 height 27
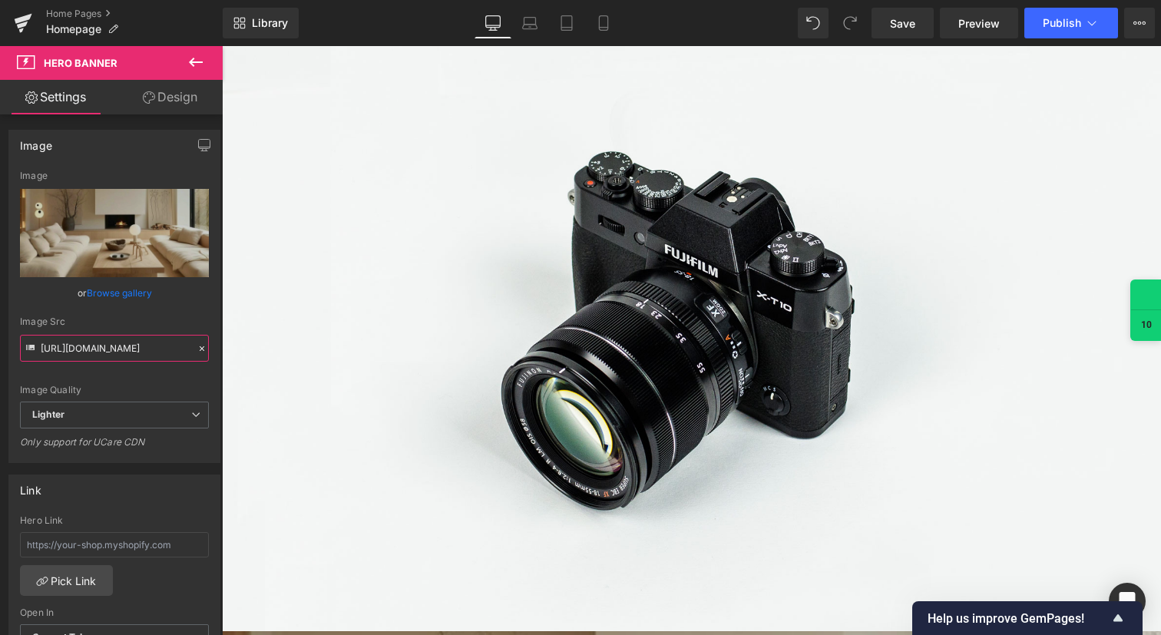
scroll to position [102, 0]
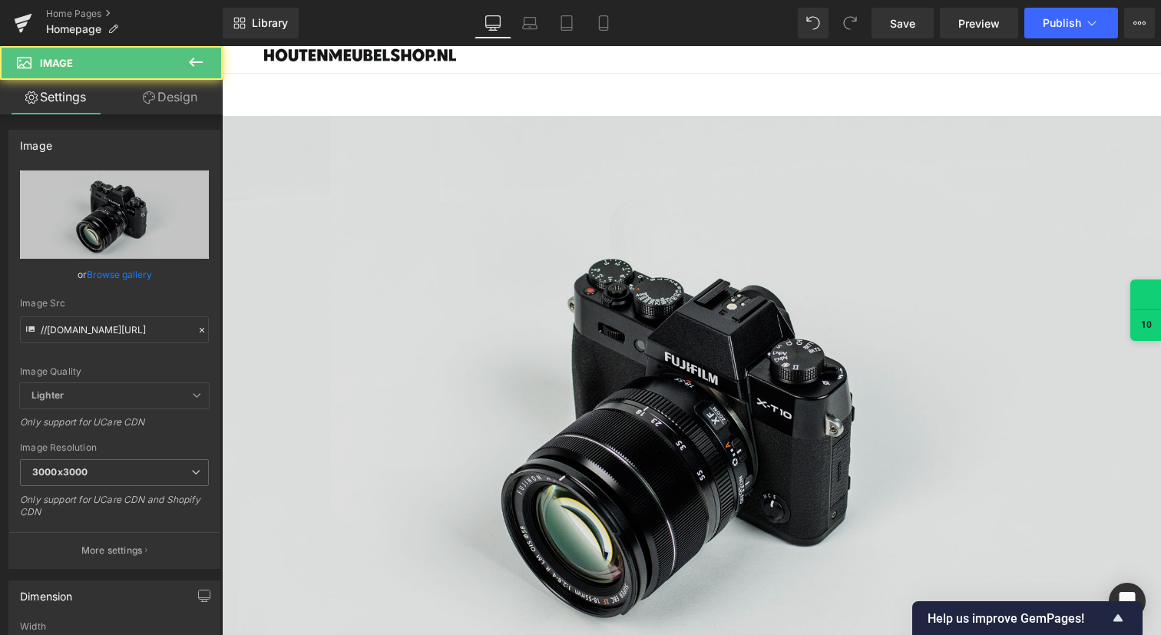
click at [555, 332] on img at bounding box center [691, 427] width 939 height 622
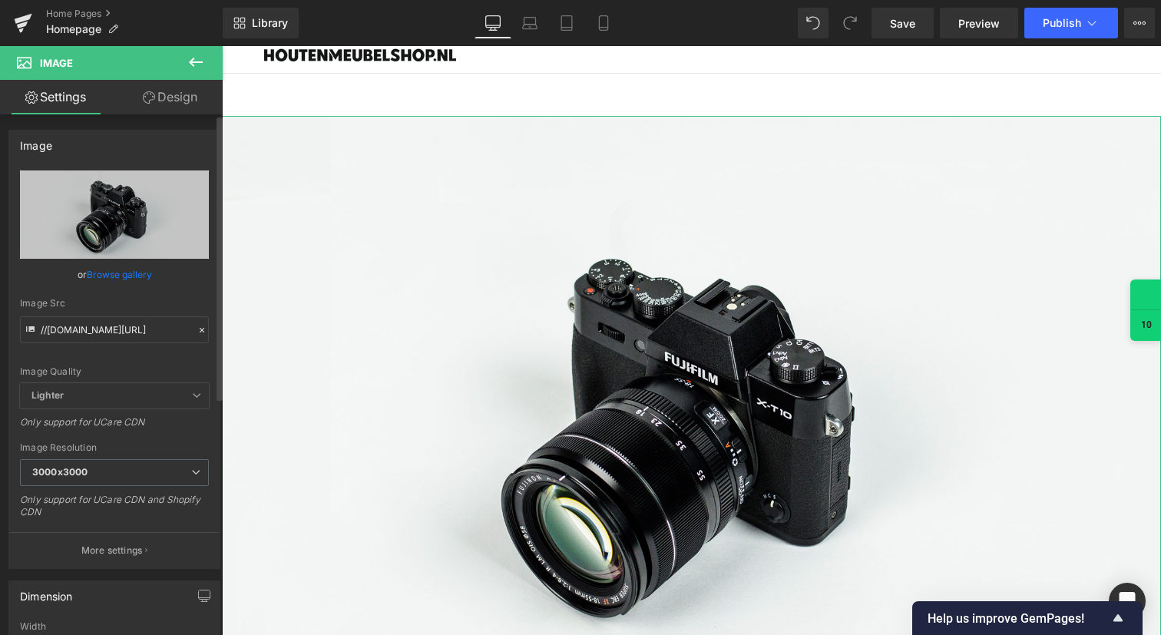
click at [122, 277] on link "Browse gallery" at bounding box center [119, 274] width 65 height 27
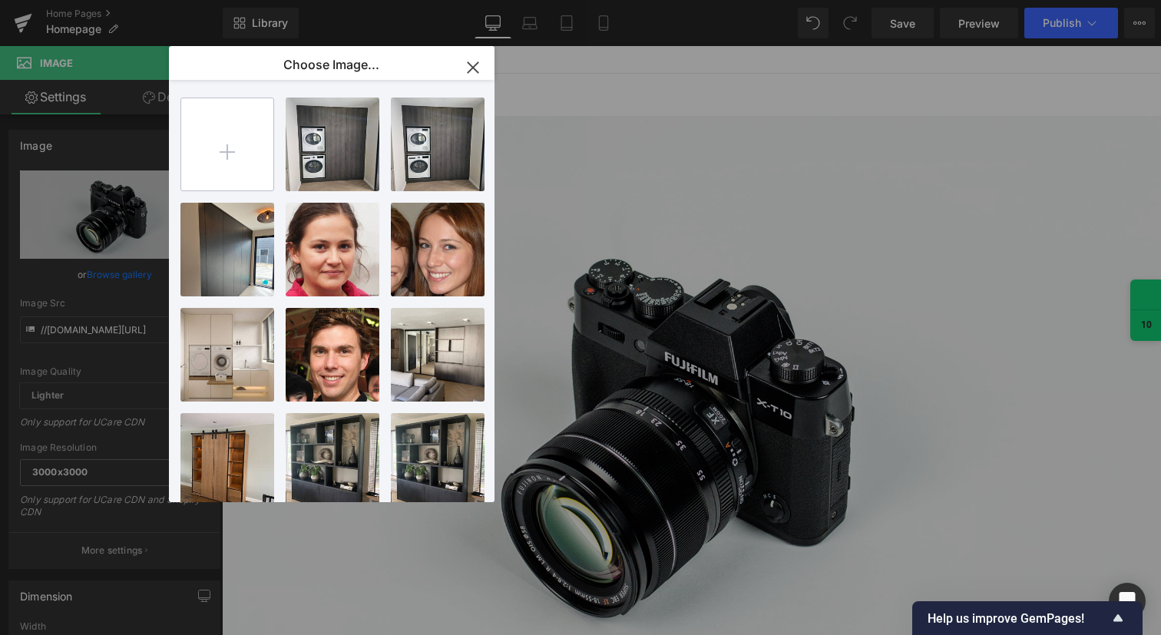
click at [256, 160] on input "file" at bounding box center [227, 144] width 92 height 92
type input "C:\fakepath\header _1_.png"
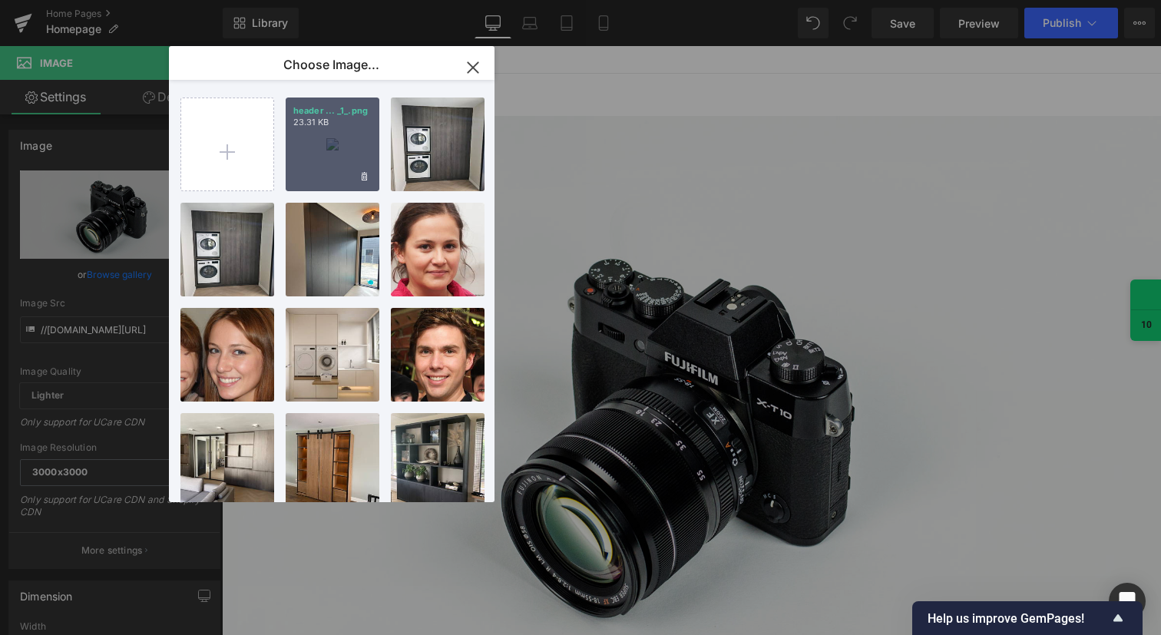
click at [336, 160] on div "header ... _1_.png 23.31 KB" at bounding box center [333, 145] width 94 height 94
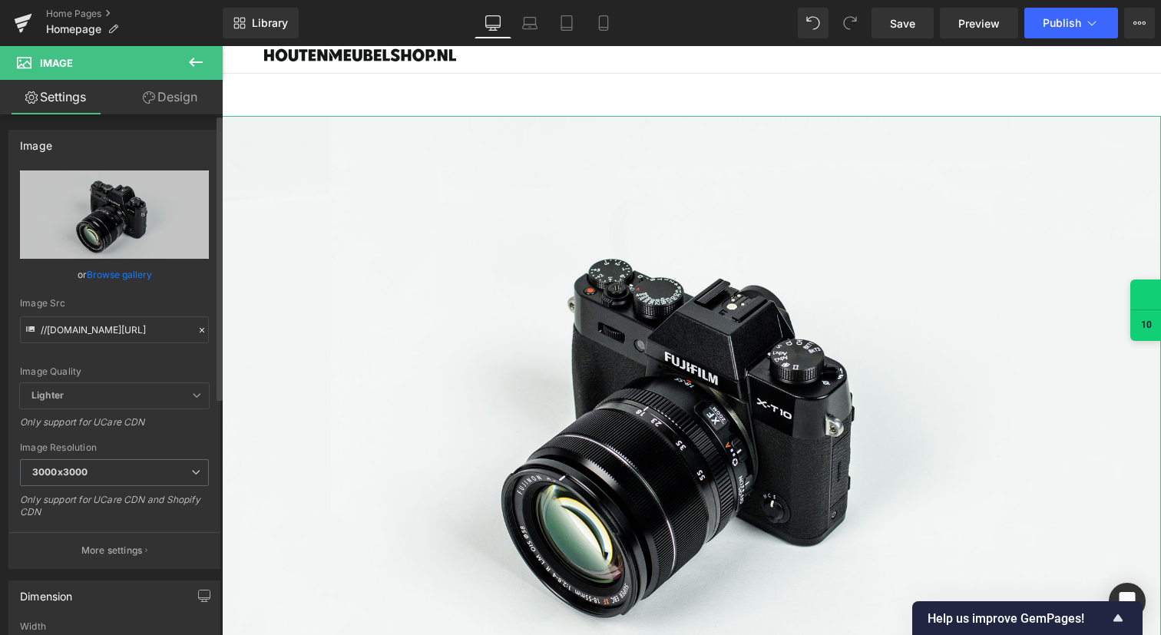
click at [123, 270] on link "Browse gallery" at bounding box center [119, 274] width 65 height 27
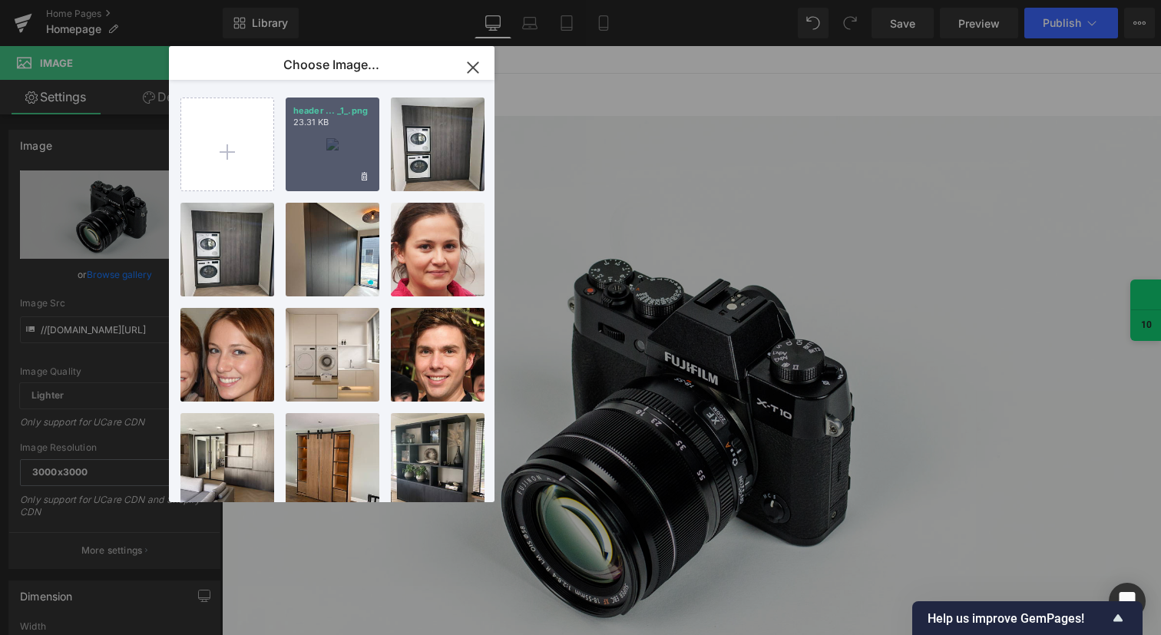
click at [321, 159] on div "header ... _1_.png 23.31 KB" at bounding box center [333, 145] width 94 height 94
type input "https://ucarecdn.com/9c3901d9-fcca-4c2d-8875-f79c21459f2f/-/format/auto/-/previ…"
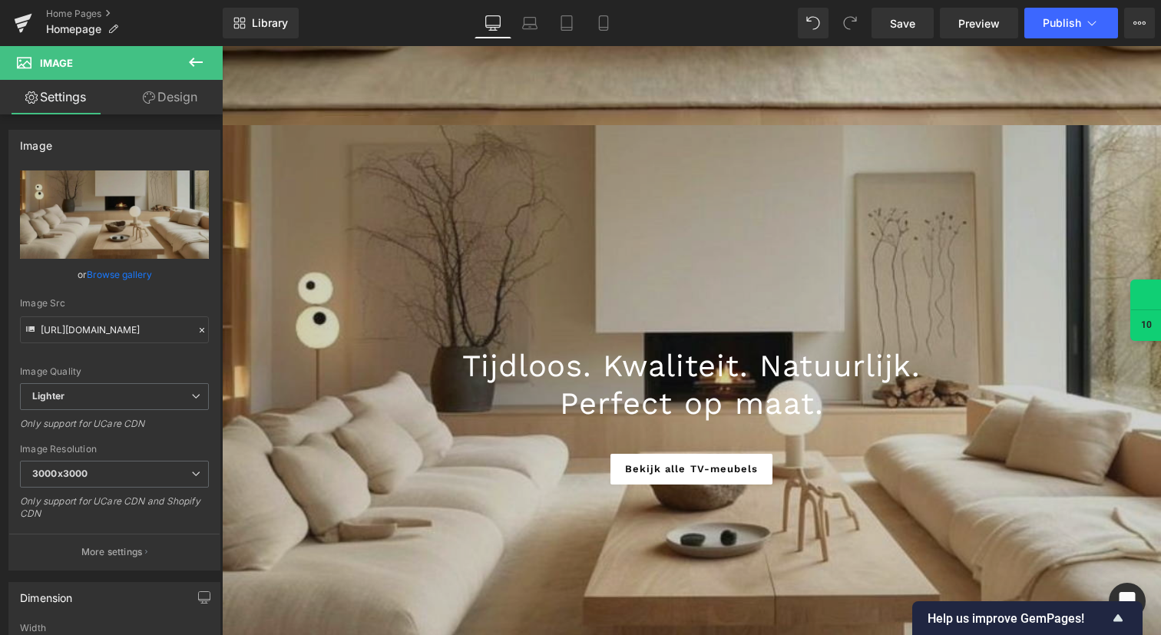
scroll to position [799, 0]
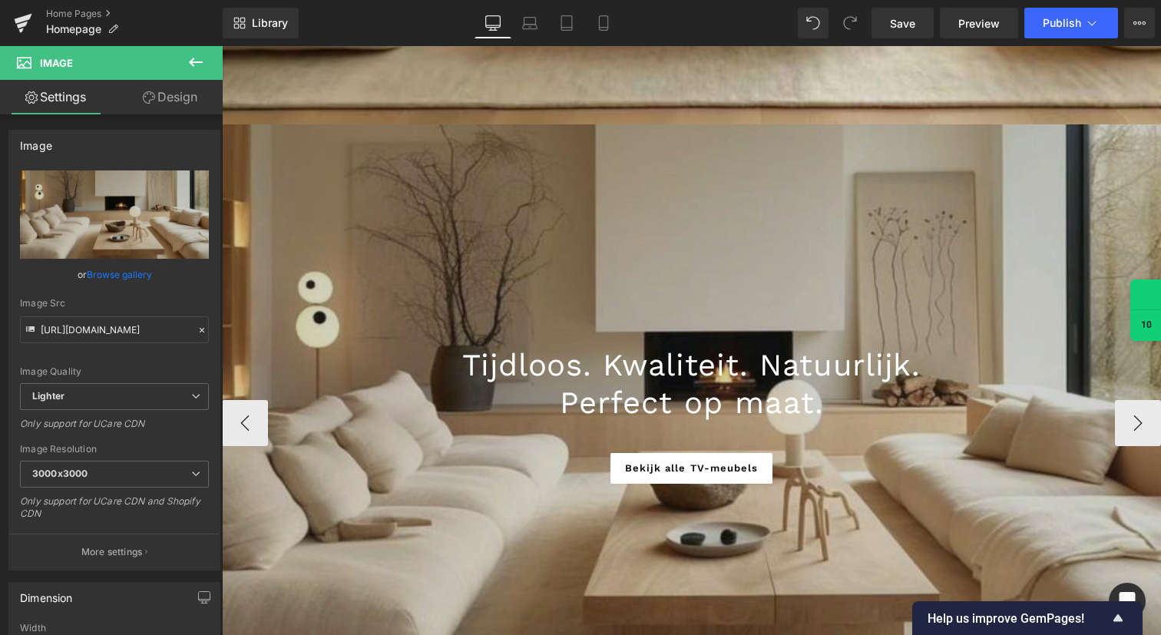
click at [614, 378] on span "Tijdloos. Kwaliteit. Natuurlijk." at bounding box center [691, 365] width 458 height 36
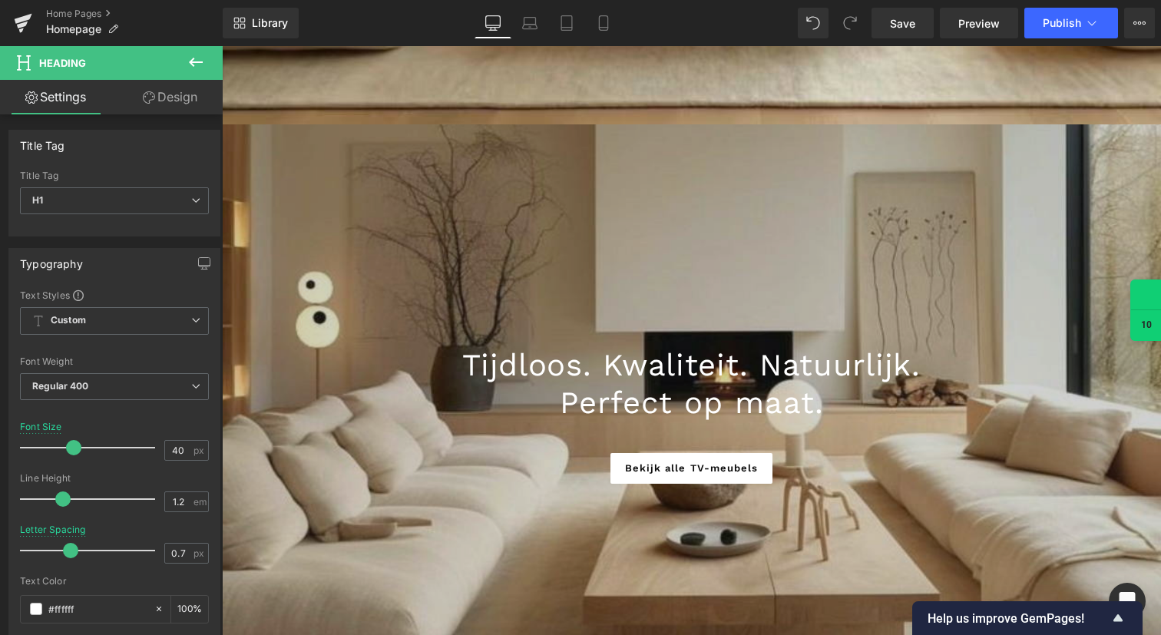
click at [195, 60] on icon at bounding box center [196, 62] width 18 height 18
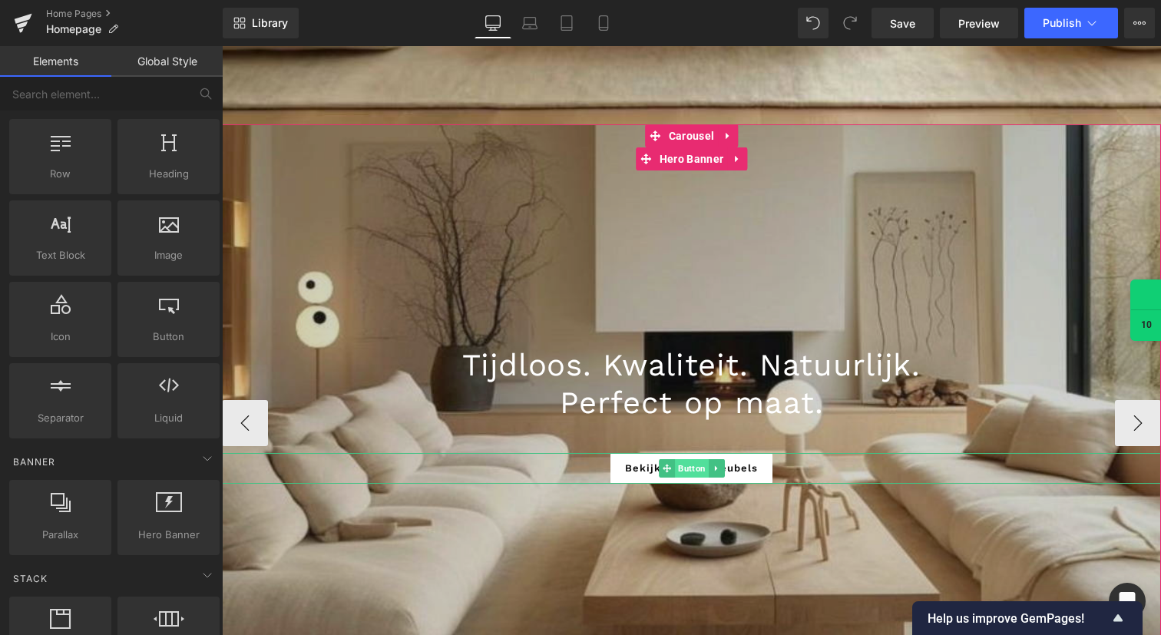
click at [685, 466] on span "Button" at bounding box center [692, 468] width 34 height 18
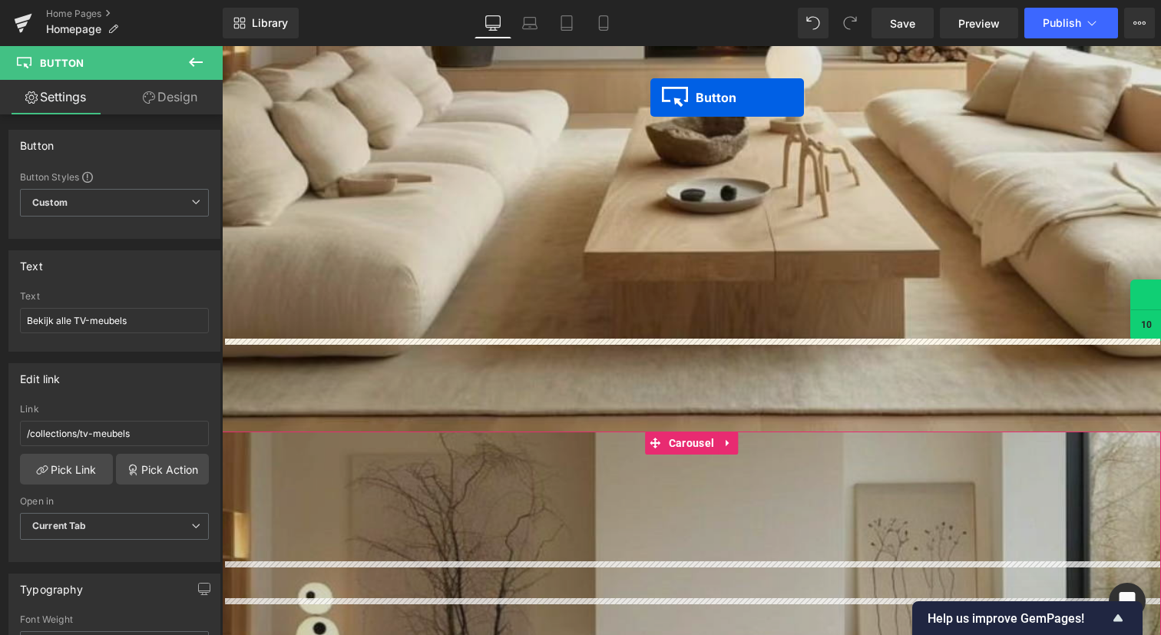
scroll to position [353, 0]
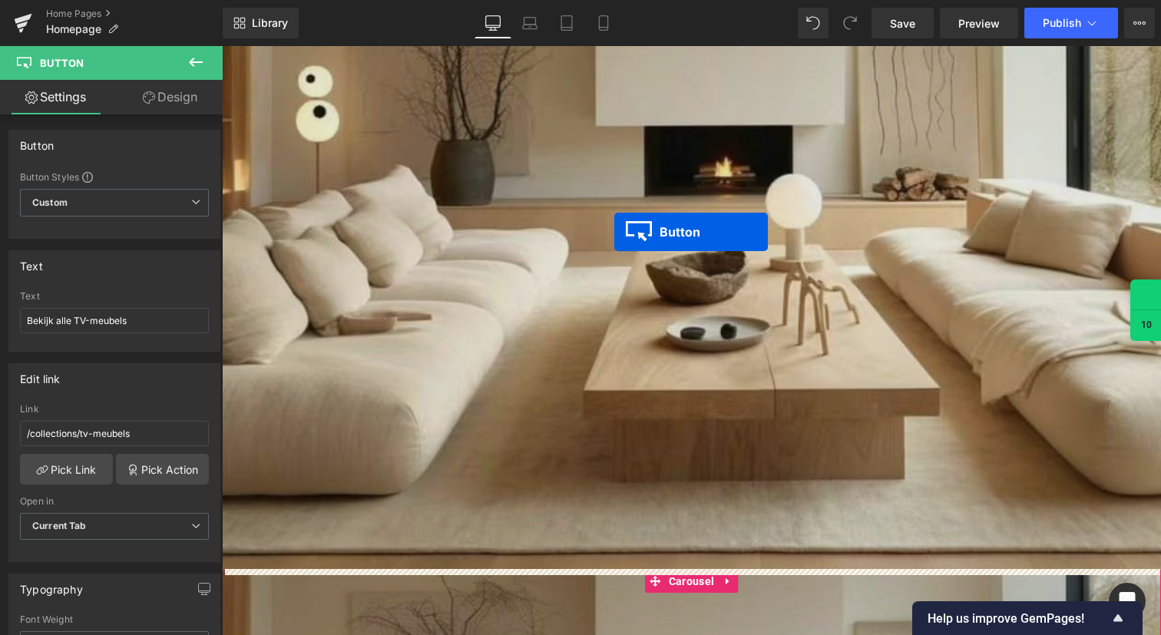
drag, startPoint x: 663, startPoint y: 468, endPoint x: 614, endPoint y: 229, distance: 244.6
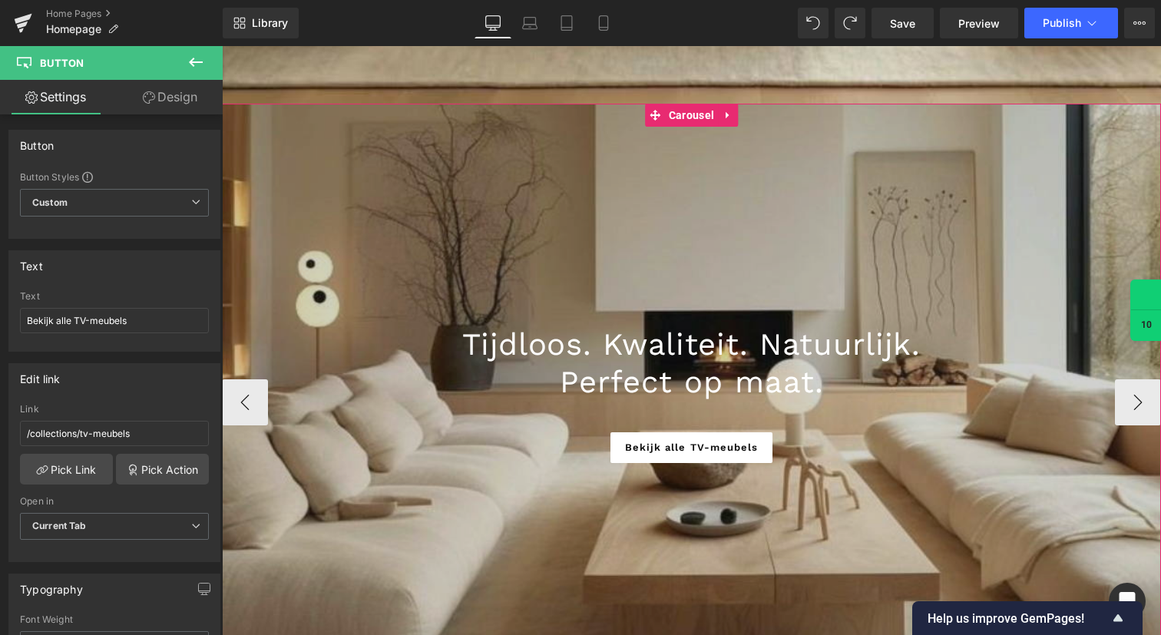
click at [594, 346] on span "Tijdloos. Kwaliteit. Natuurlijk." at bounding box center [691, 344] width 458 height 36
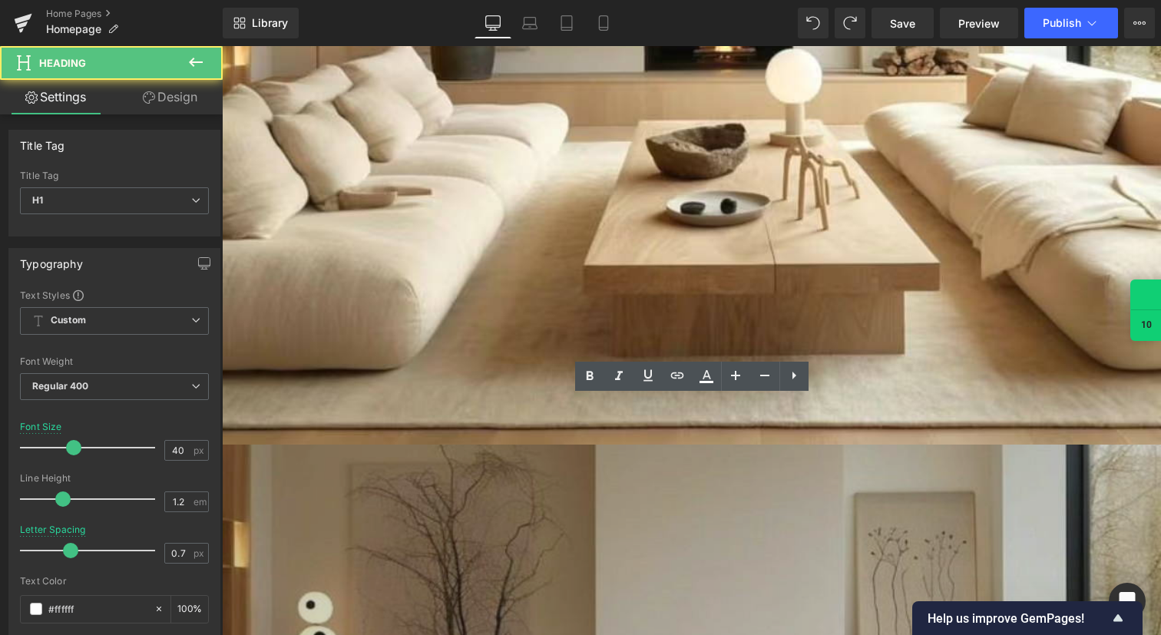
scroll to position [185, 0]
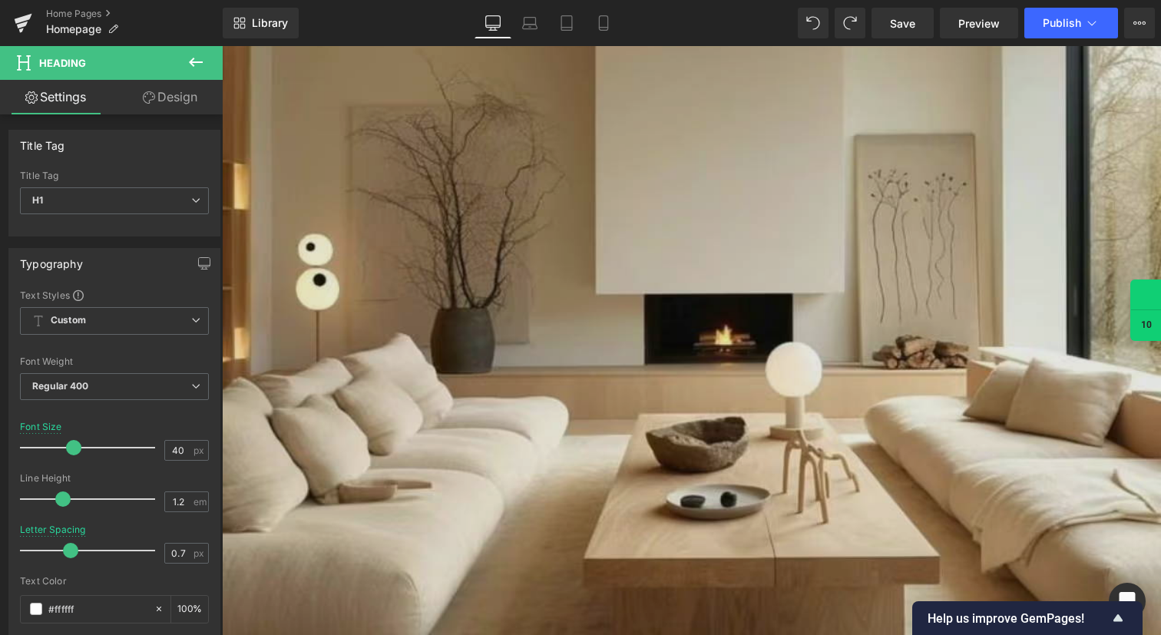
click at [583, 271] on img at bounding box center [691, 385] width 939 height 704
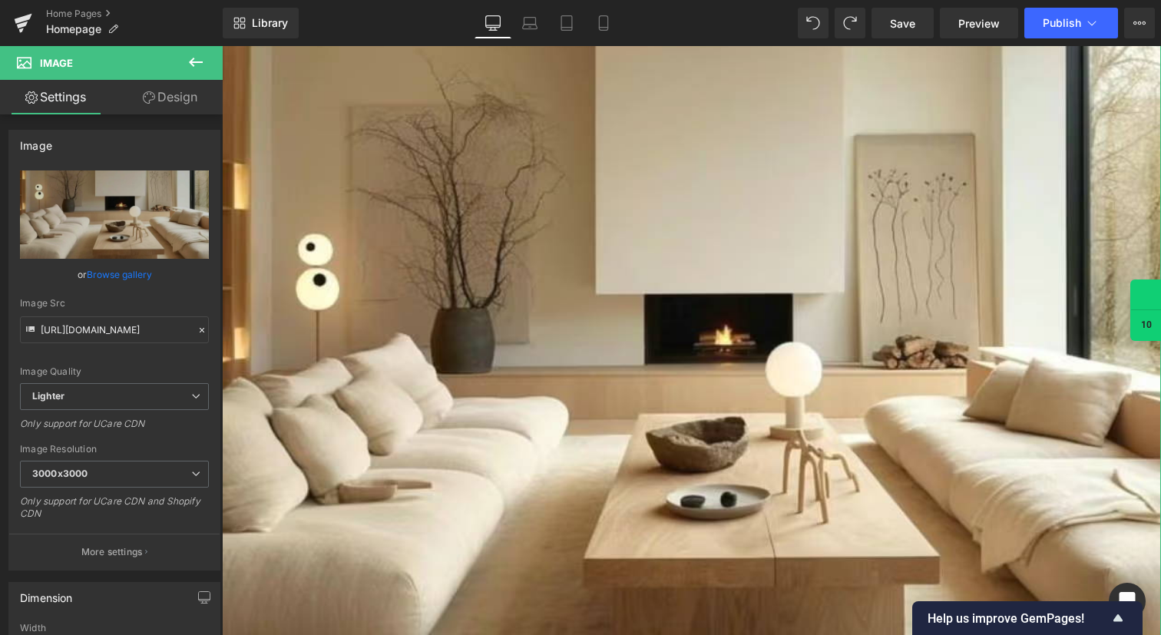
click at [184, 104] on link "Design" at bounding box center [169, 97] width 111 height 35
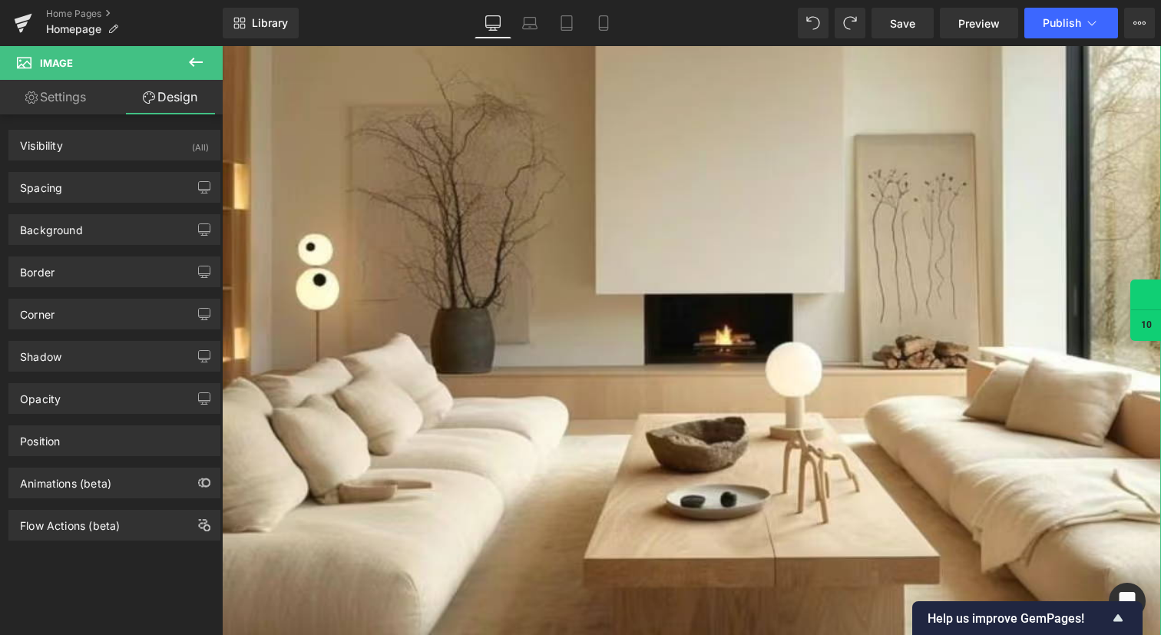
click at [82, 94] on link "Settings" at bounding box center [55, 97] width 111 height 35
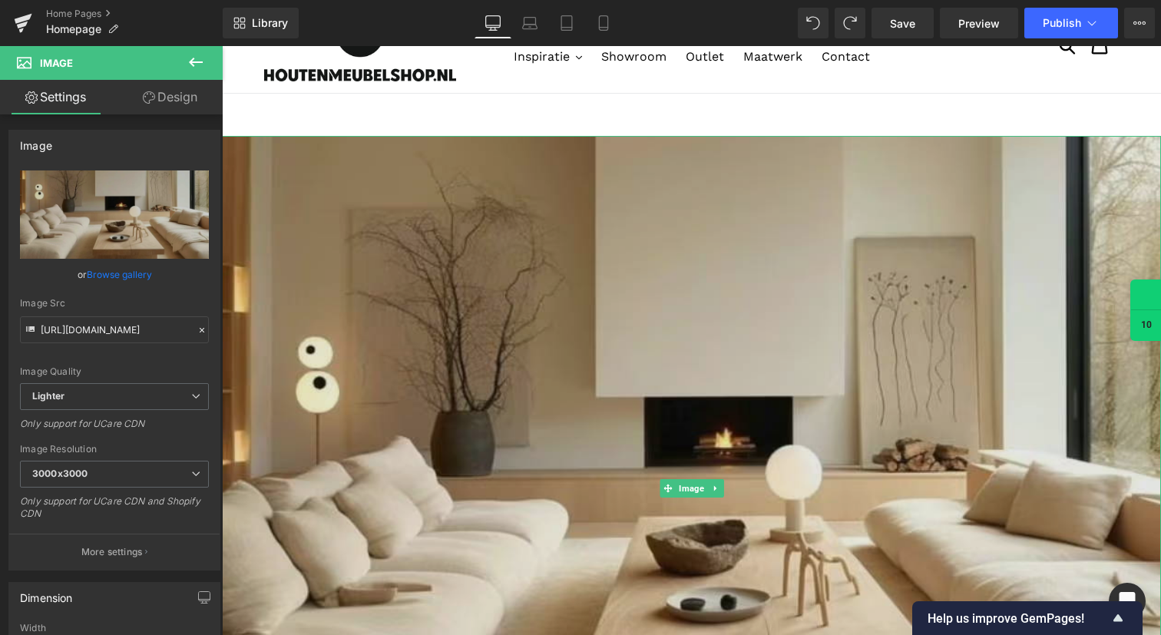
scroll to position [86, 0]
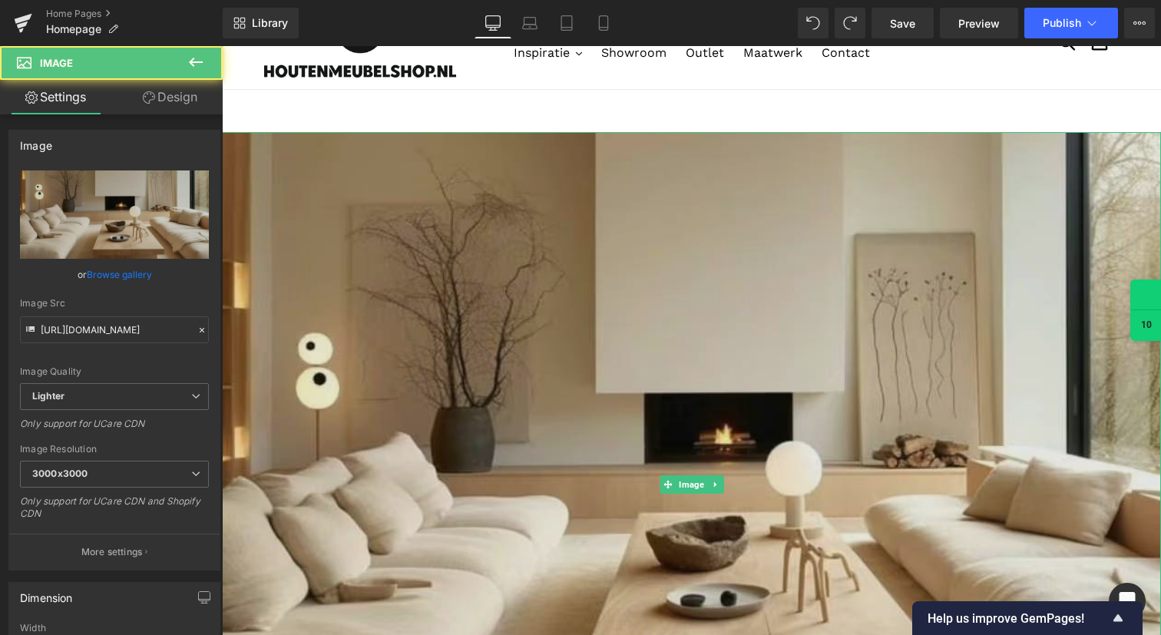
click at [511, 322] on img at bounding box center [691, 484] width 939 height 704
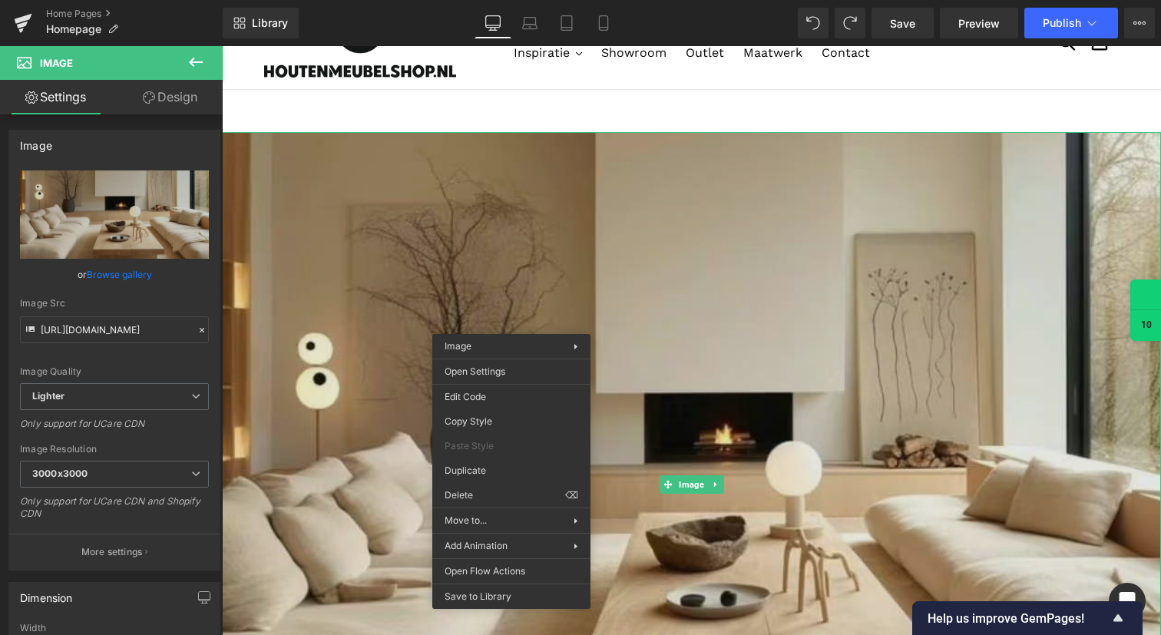
drag, startPoint x: 511, startPoint y: 322, endPoint x: 514, endPoint y: 313, distance: 9.5
click at [491, 283] on img at bounding box center [691, 484] width 939 height 704
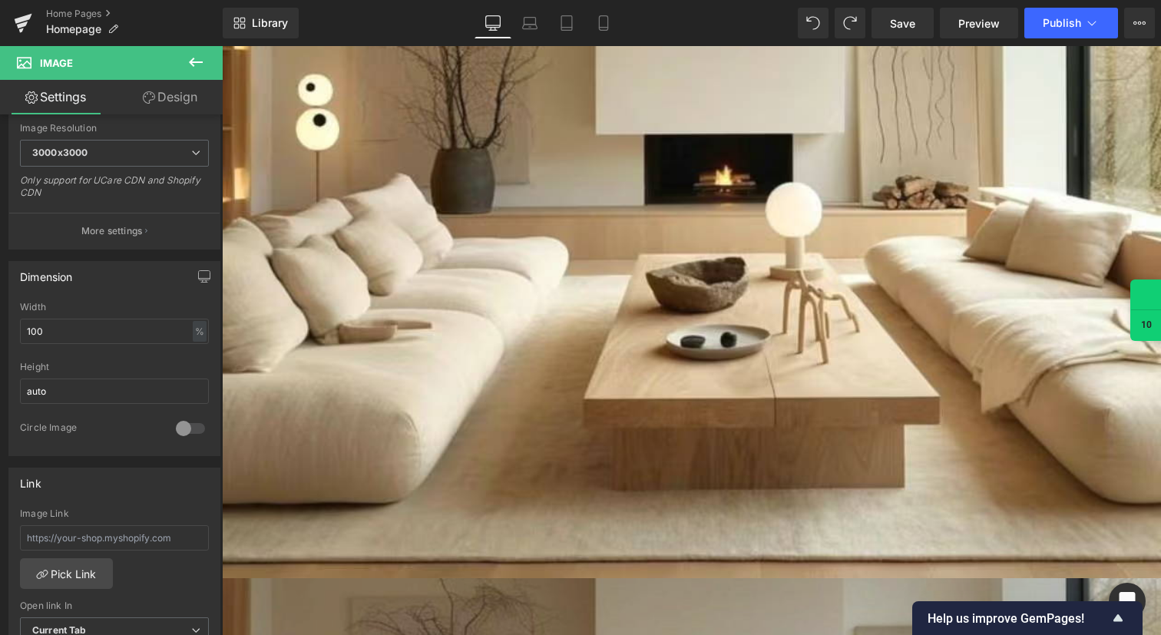
scroll to position [0, 0]
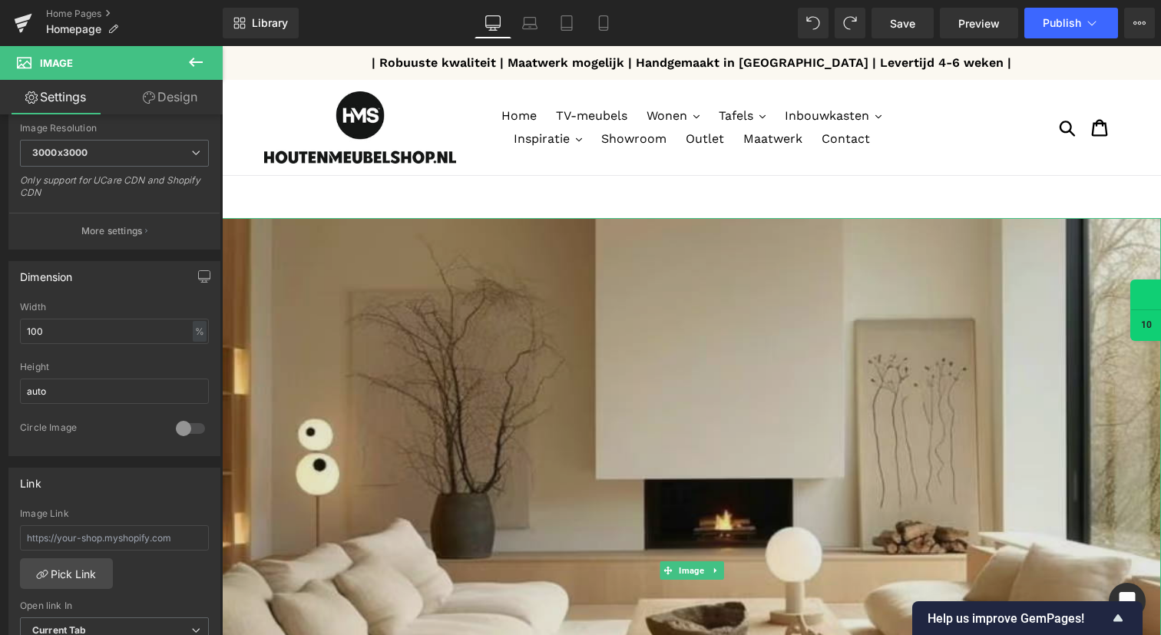
click at [481, 429] on img at bounding box center [691, 570] width 939 height 704
click at [574, 320] on img at bounding box center [691, 570] width 939 height 704
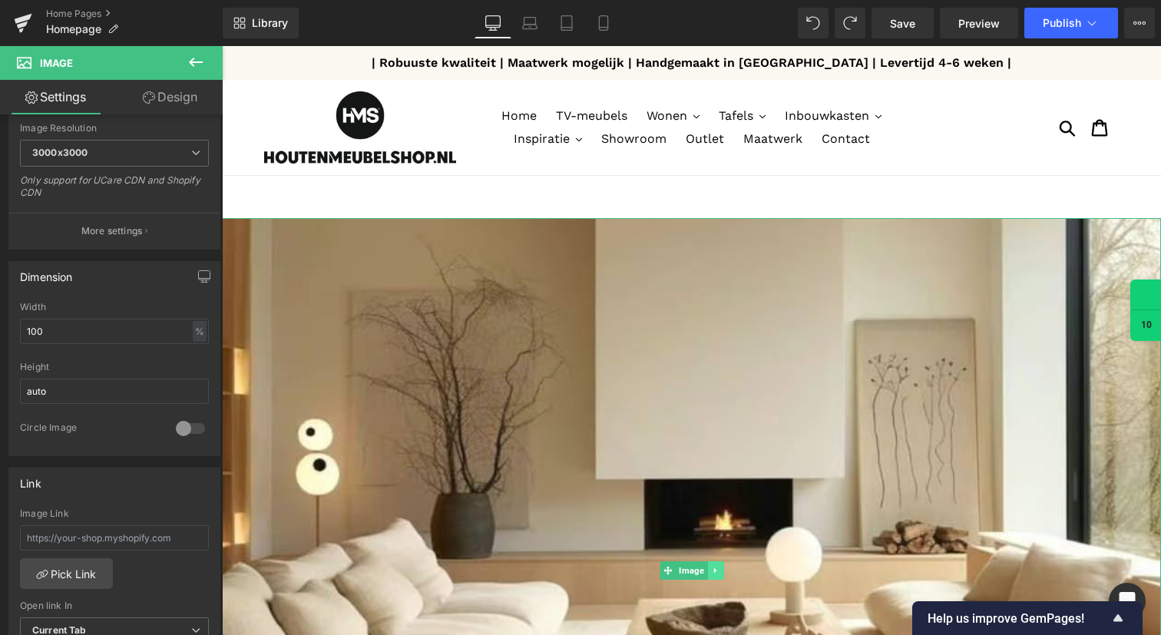
click at [717, 563] on link at bounding box center [715, 570] width 16 height 18
click at [725, 574] on icon at bounding box center [723, 570] width 8 height 8
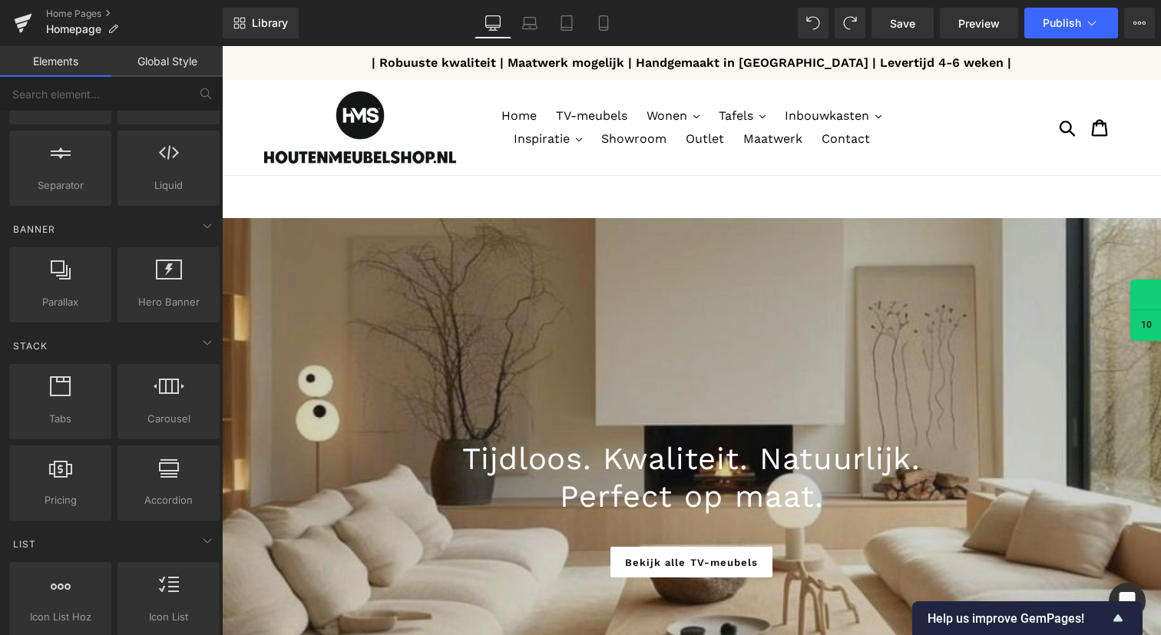
scroll to position [261, 0]
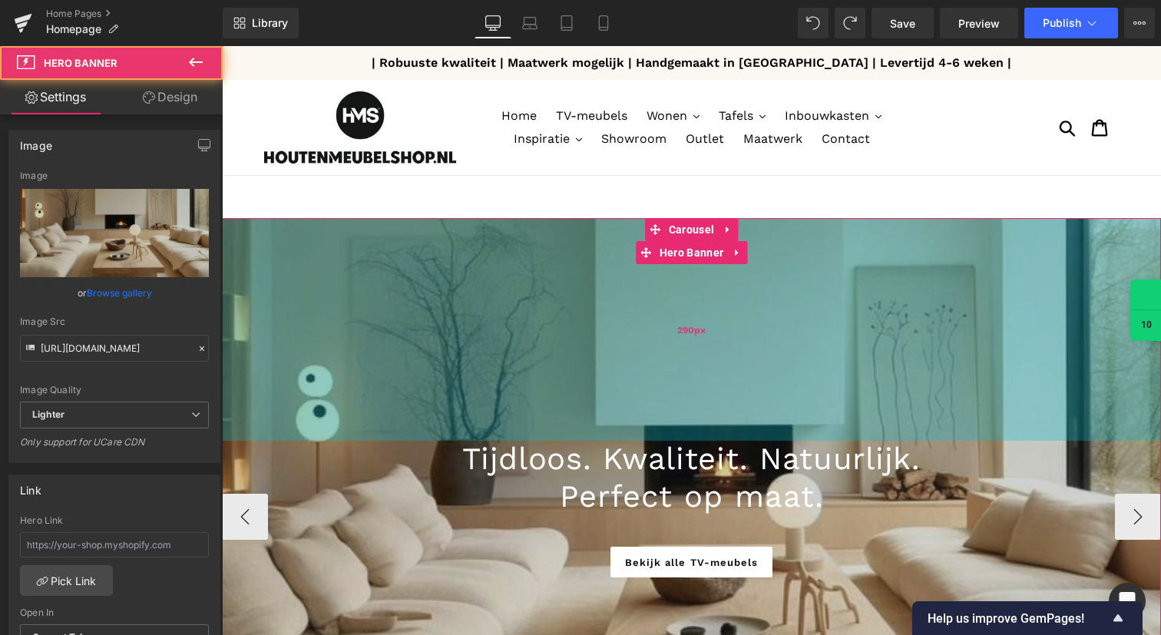
click at [470, 311] on div "290px" at bounding box center [691, 329] width 939 height 223
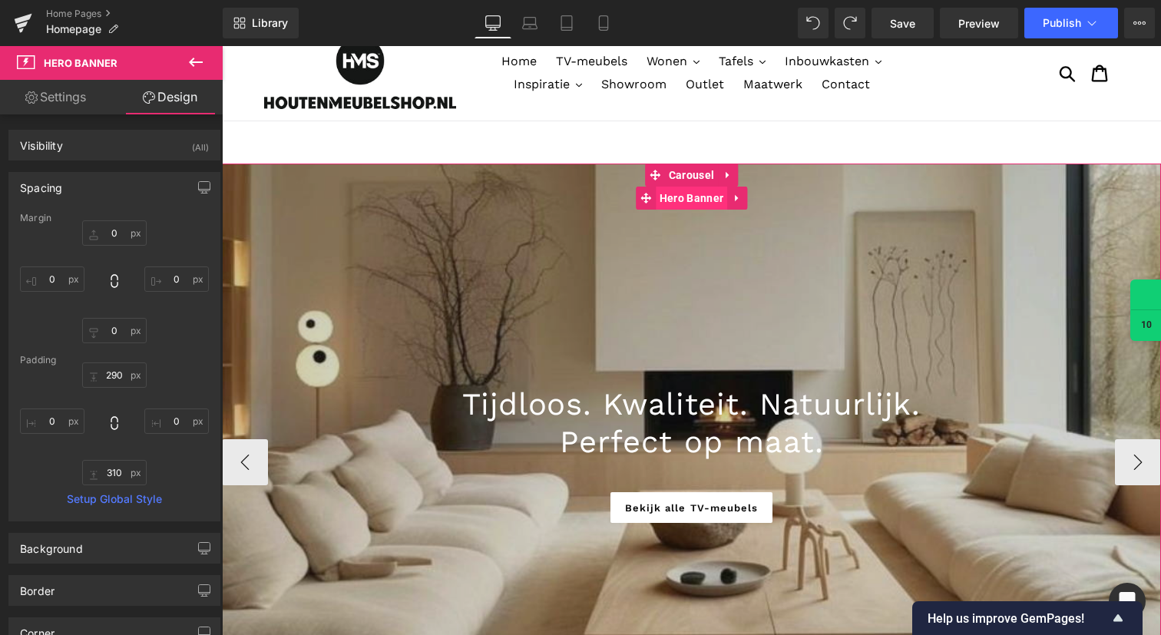
scroll to position [0, 0]
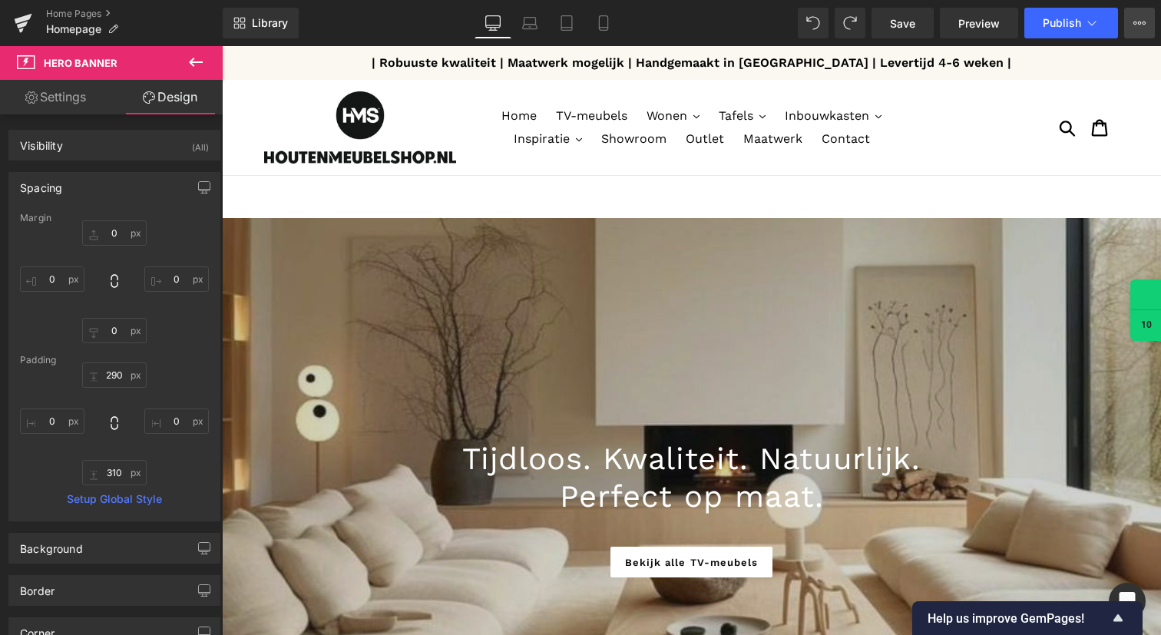
click at [1131, 28] on button "View Live Page View with current Template Save Template to Library Schedule Pub…" at bounding box center [1139, 23] width 31 height 31
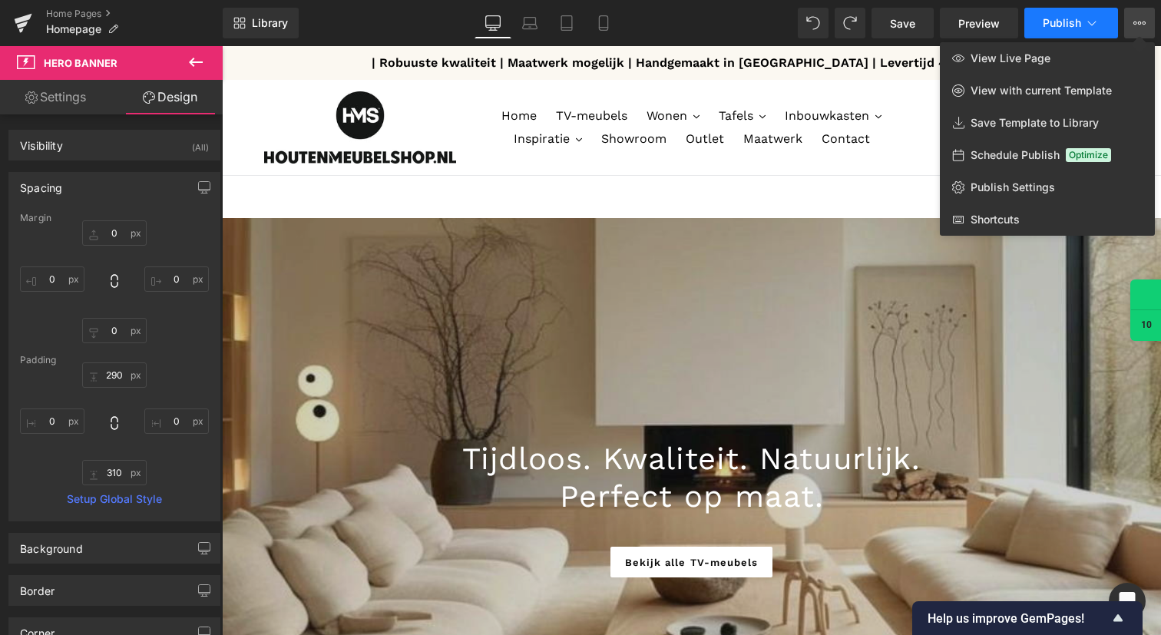
click at [1073, 21] on span "Publish" at bounding box center [1062, 23] width 38 height 12
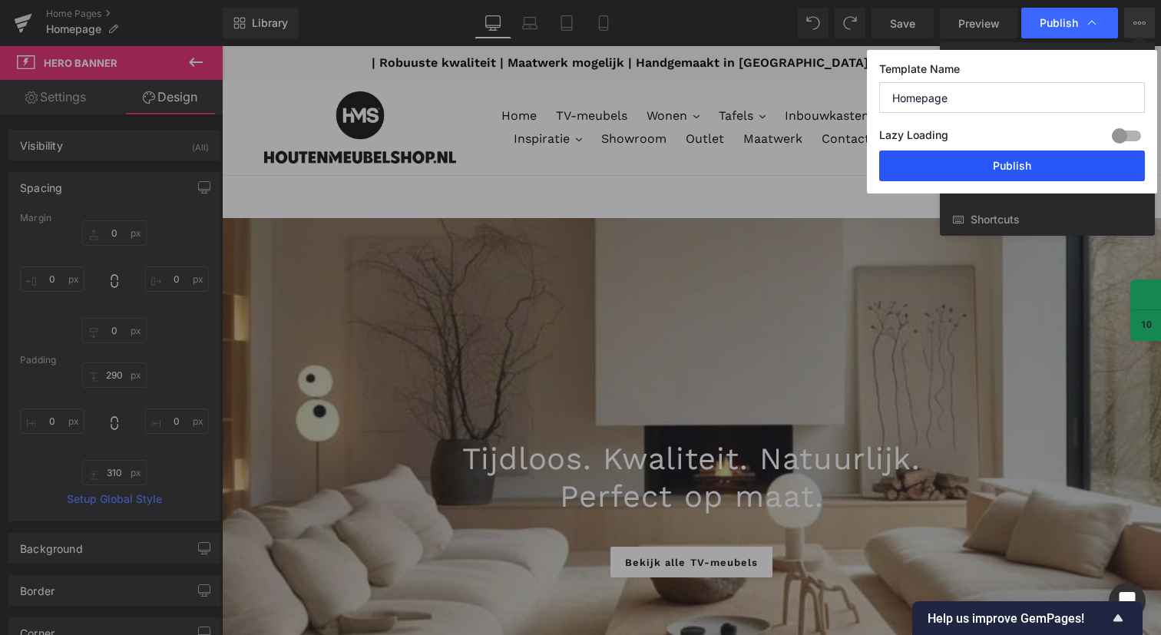
click at [945, 170] on button "Publish" at bounding box center [1012, 165] width 266 height 31
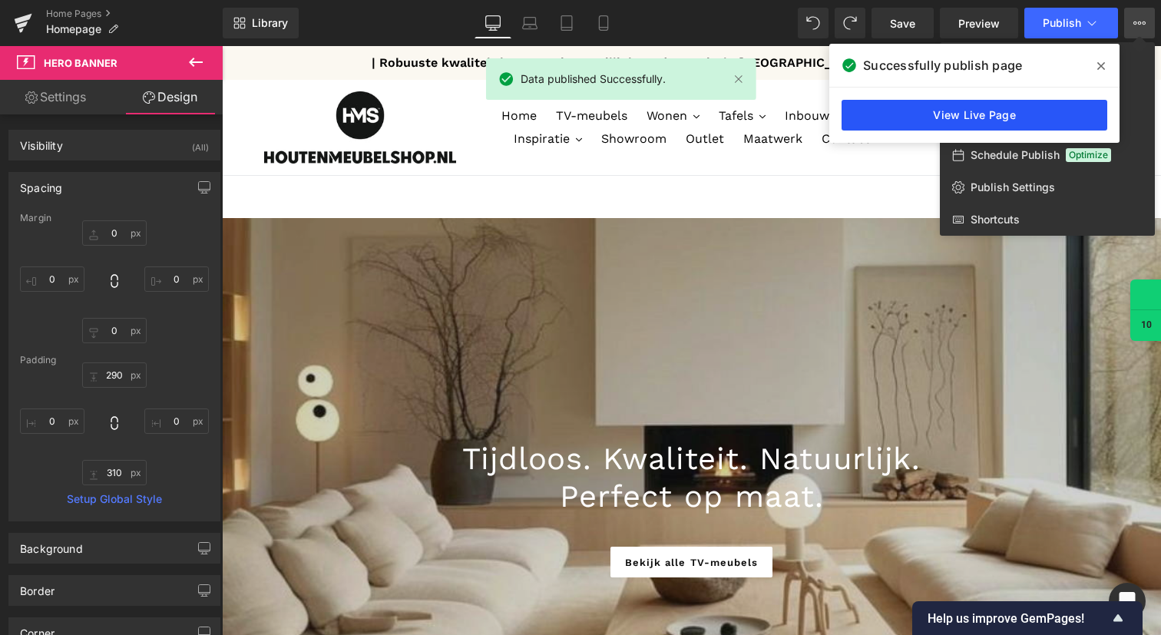
click at [958, 113] on link "View Live Page" at bounding box center [975, 115] width 266 height 31
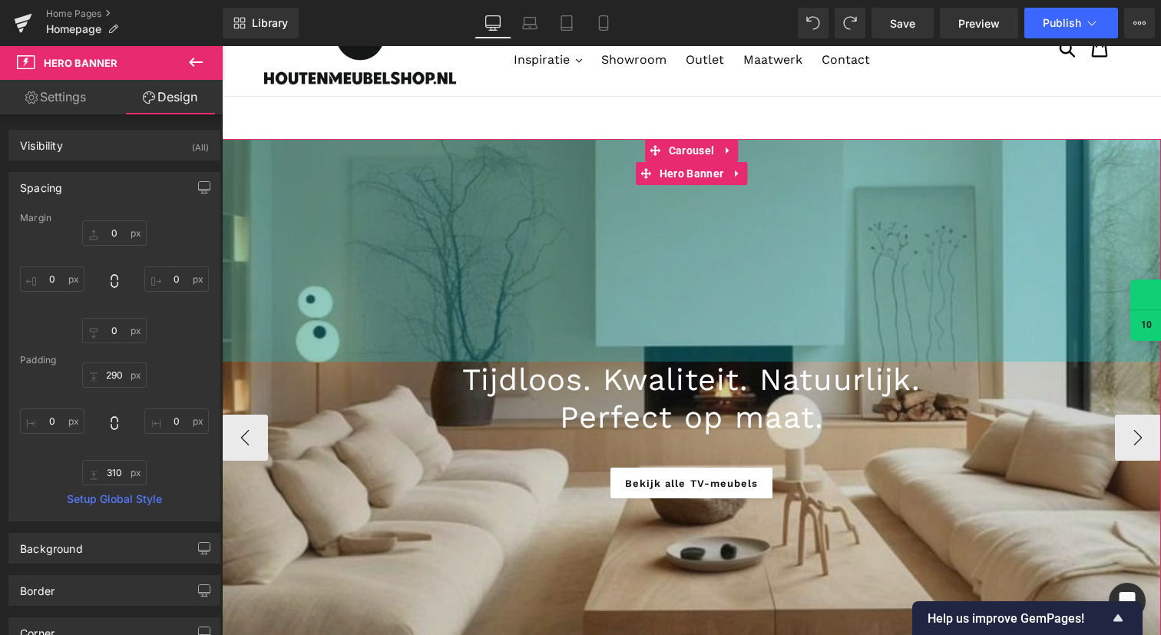
scroll to position [80, 0]
